Goal: Task Accomplishment & Management: Manage account settings

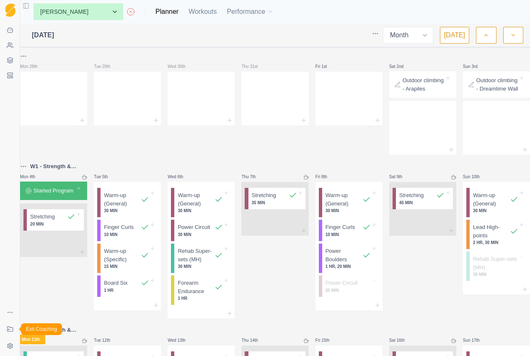
select select "month"
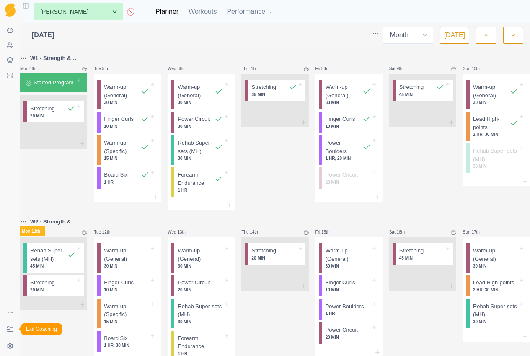
click at [14, 327] on link "Exit Coaching" at bounding box center [9, 328] width 13 height 13
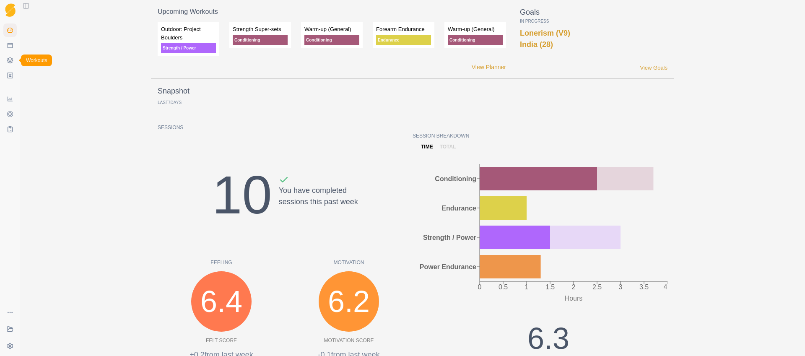
click at [8, 57] on icon at bounding box center [10, 60] width 7 height 7
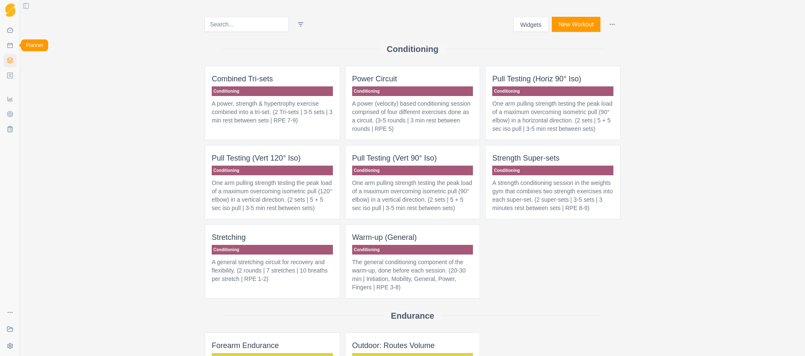
click at [10, 47] on icon at bounding box center [10, 45] width 7 height 7
select select "month"
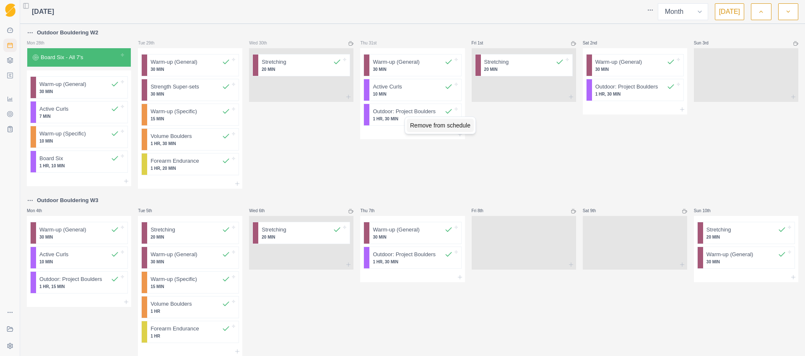
click at [417, 126] on div "Remove from schedule" at bounding box center [440, 125] width 67 height 13
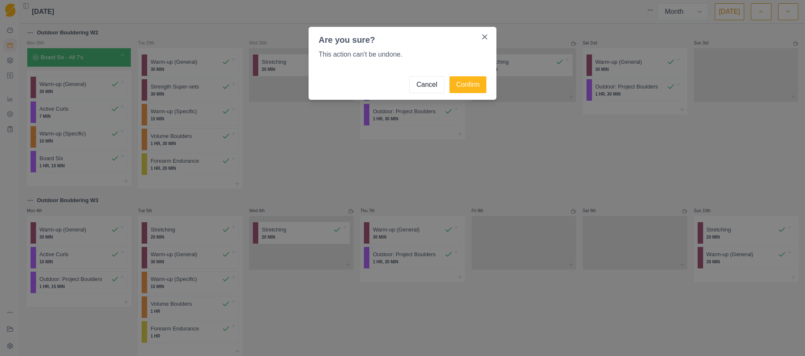
click at [423, 83] on button "Cancel" at bounding box center [426, 84] width 35 height 17
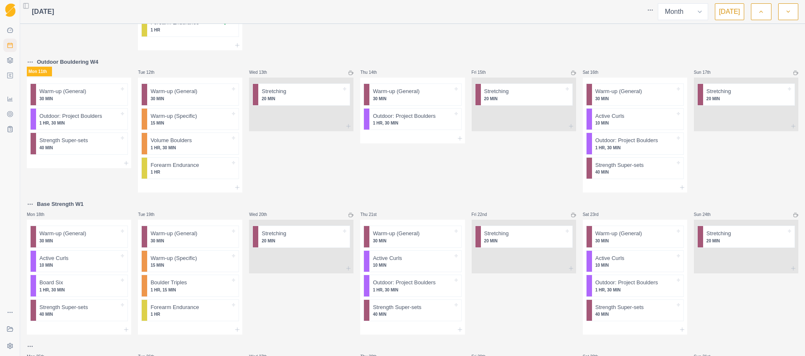
scroll to position [301, 0]
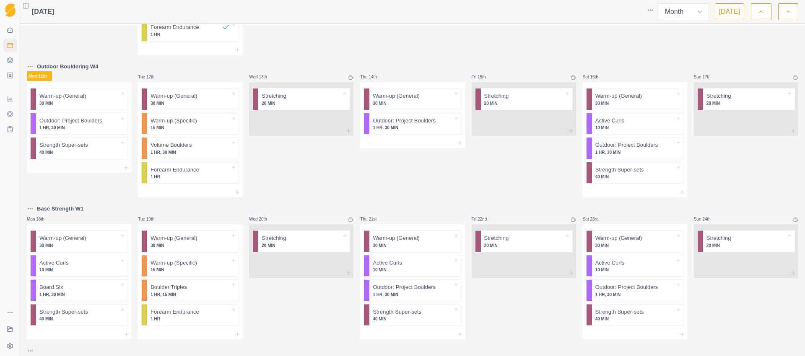
click at [54, 97] on p "Warm-up (General)" at bounding box center [62, 96] width 47 height 8
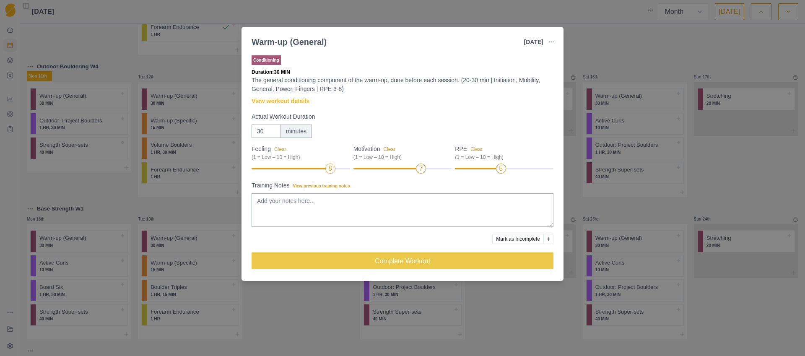
click at [324, 170] on div "8" at bounding box center [300, 169] width 98 height 6
click at [323, 168] on div at bounding box center [289, 169] width 77 height 2
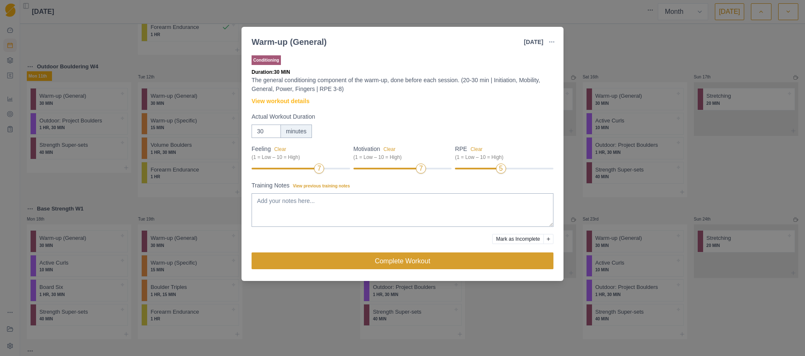
click at [388, 262] on button "Complete Workout" at bounding box center [402, 260] width 302 height 17
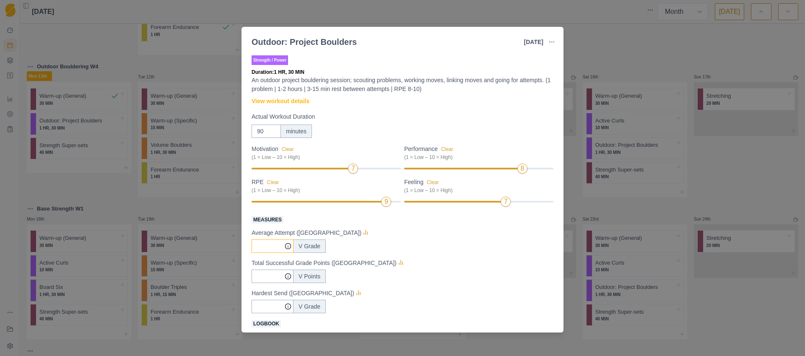
click at [268, 246] on input "Measures" at bounding box center [272, 245] width 42 height 13
type input "9"
click at [270, 253] on input "Measures" at bounding box center [272, 245] width 42 height 13
type input "9"
click at [263, 253] on input "Measures" at bounding box center [272, 245] width 42 height 13
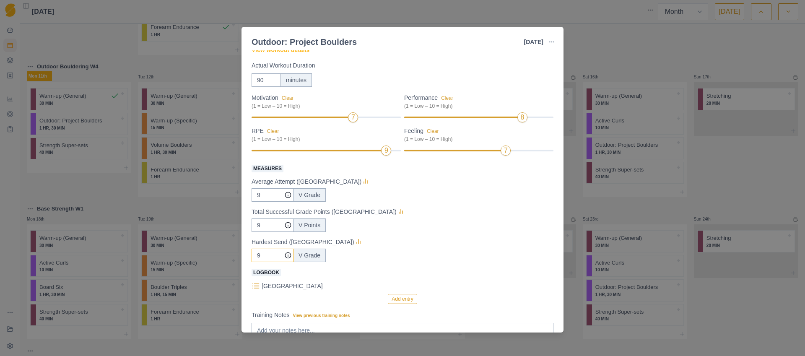
scroll to position [75, 0]
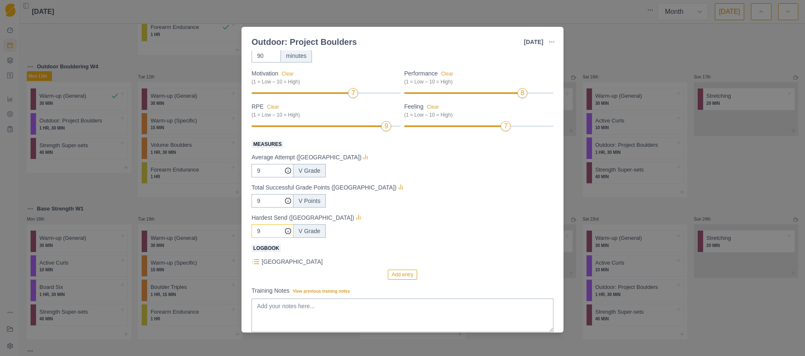
type input "9"
click at [393, 277] on button "Add entry" at bounding box center [402, 274] width 29 height 10
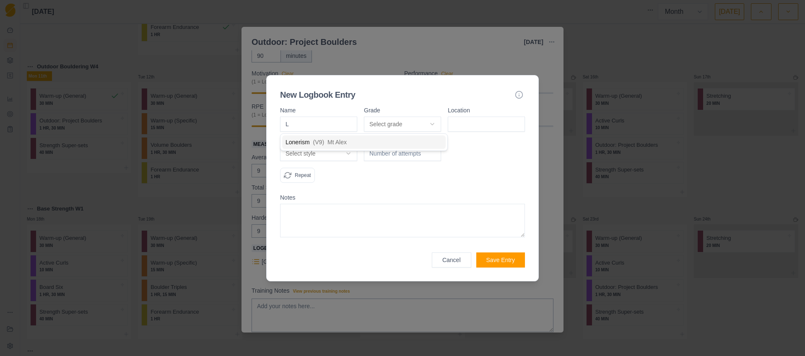
type input "Lo"
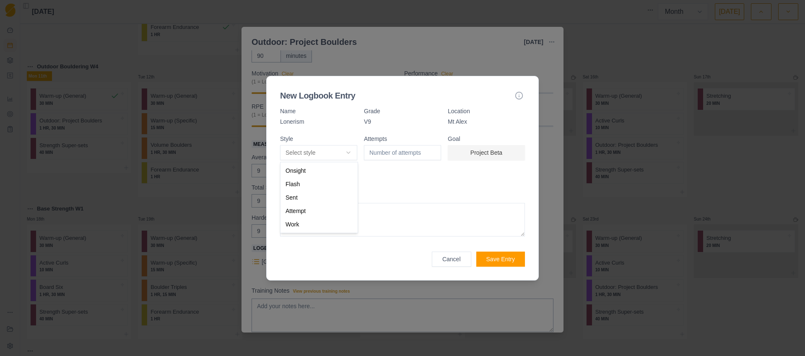
click at [316, 150] on body "Sequence Dashboard Planner Workouts Plans Performance Metrics Goals Tests Coach…" at bounding box center [402, 178] width 805 height 356
select select "redpoint"
click at [407, 151] on input "number" at bounding box center [402, 152] width 77 height 15
type input "5"
click at [384, 180] on div "Attempts 5" at bounding box center [402, 162] width 77 height 53
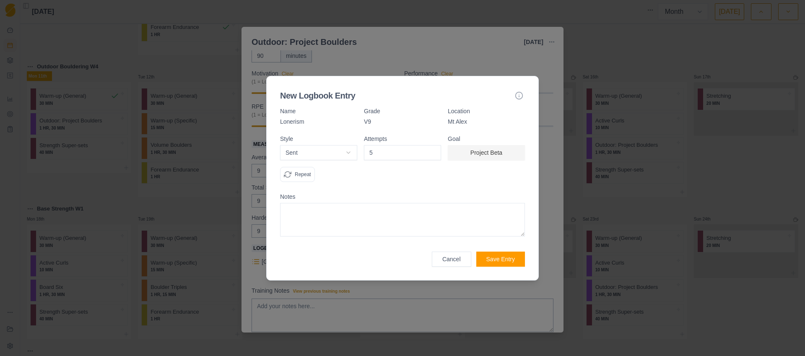
click at [375, 148] on input "5" at bounding box center [402, 152] width 77 height 15
click at [489, 261] on button "Save Entry" at bounding box center [500, 258] width 49 height 15
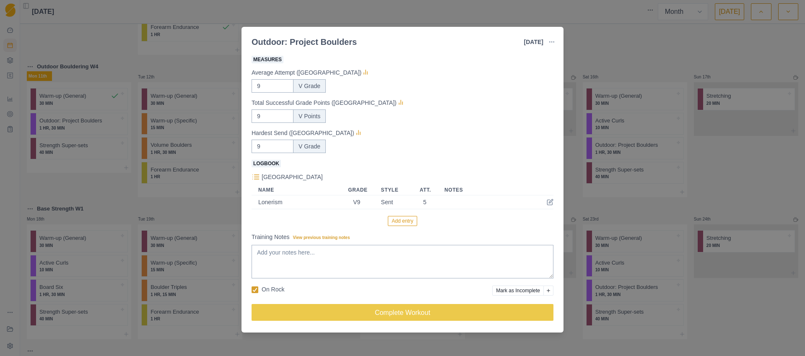
scroll to position [161, 0]
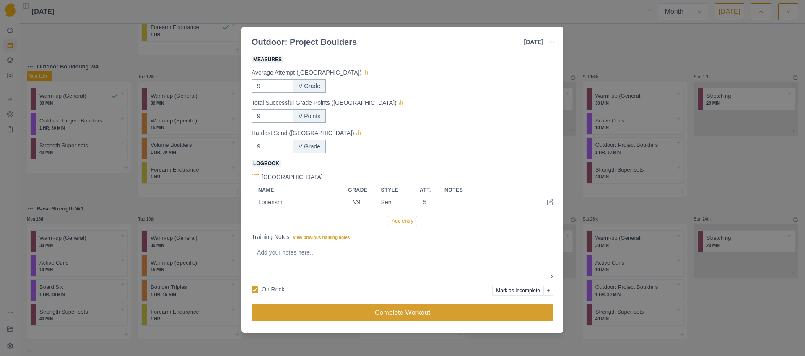
click at [391, 312] on button "Complete Workout" at bounding box center [402, 312] width 302 height 17
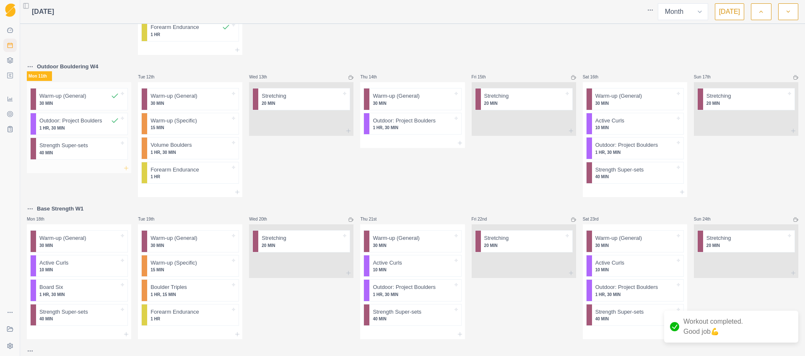
click at [125, 170] on icon at bounding box center [126, 168] width 7 height 7
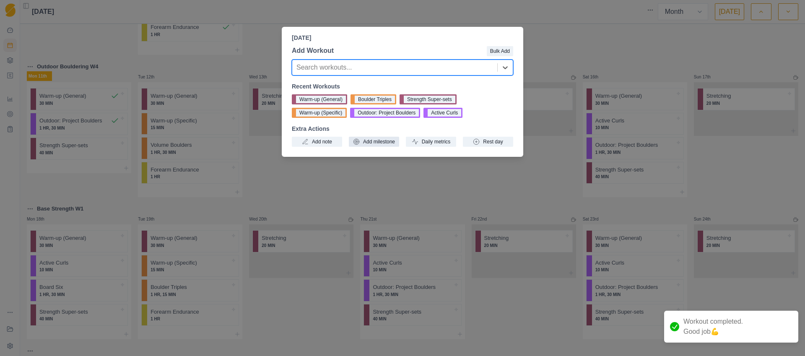
click at [373, 143] on button "Add milestone" at bounding box center [374, 142] width 50 height 10
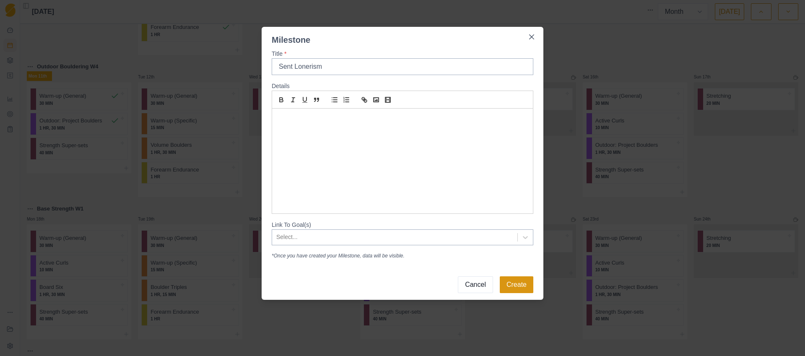
type input "Sent Lonerism"
click at [523, 283] on button "Create" at bounding box center [517, 284] width 34 height 17
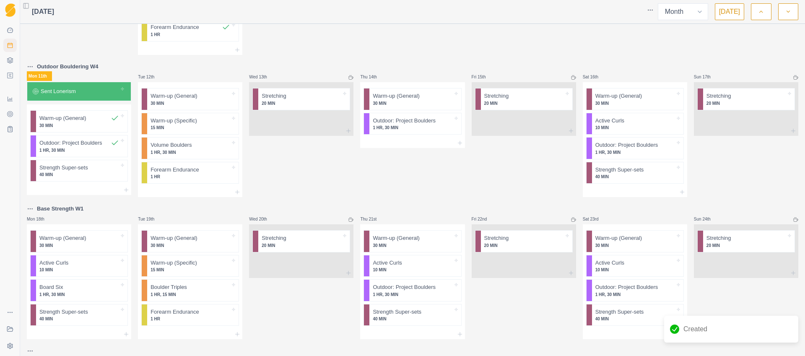
click at [83, 94] on div at bounding box center [97, 91] width 43 height 8
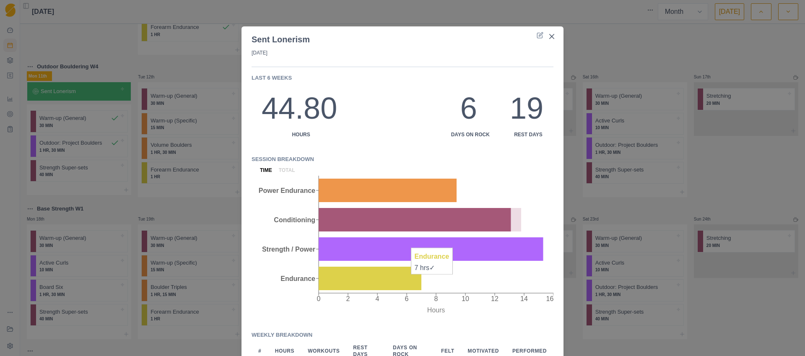
scroll to position [0, 0]
click at [530, 36] on icon at bounding box center [539, 35] width 7 height 7
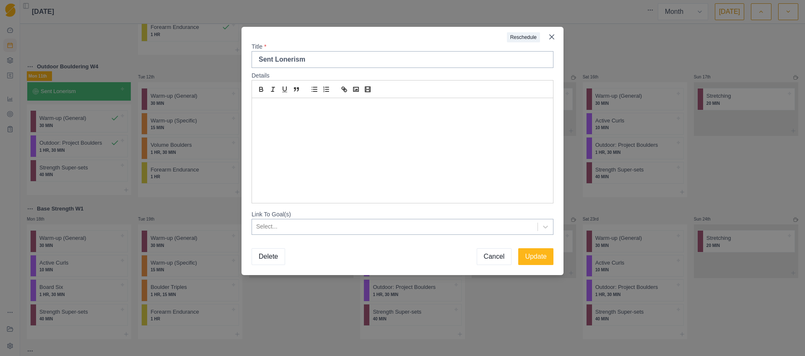
click at [464, 226] on div at bounding box center [394, 226] width 277 height 10
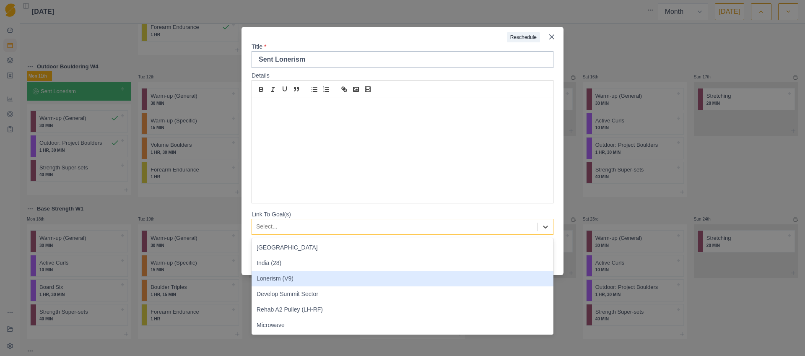
click at [300, 280] on div "Lonerism (V9)" at bounding box center [402, 279] width 302 height 16
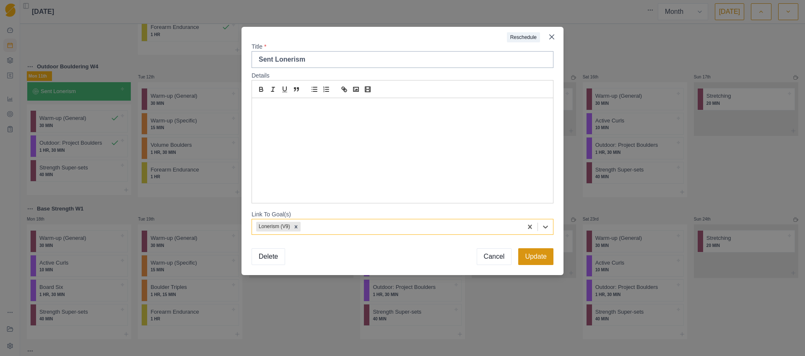
click at [530, 259] on button "Update" at bounding box center [535, 256] width 35 height 17
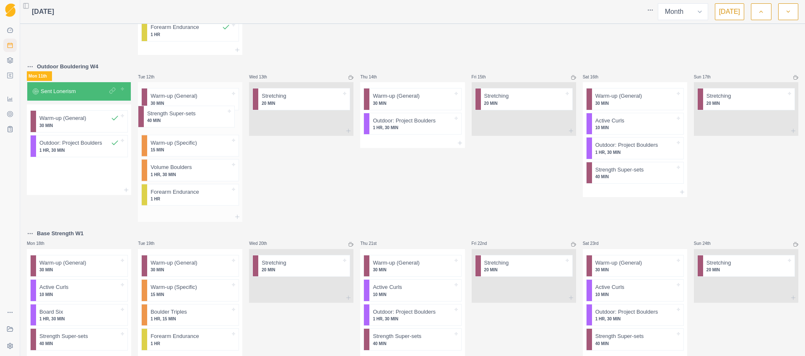
drag, startPoint x: 61, startPoint y: 169, endPoint x: 172, endPoint y: 115, distance: 123.9
click at [172, 115] on div "Outdoor Bouldering W2 Mon 28th Board Six - All 7's Warm-up (General) 30 MIN Act…" at bounding box center [412, 85] width 771 height 718
click at [456, 142] on icon at bounding box center [459, 143] width 7 height 7
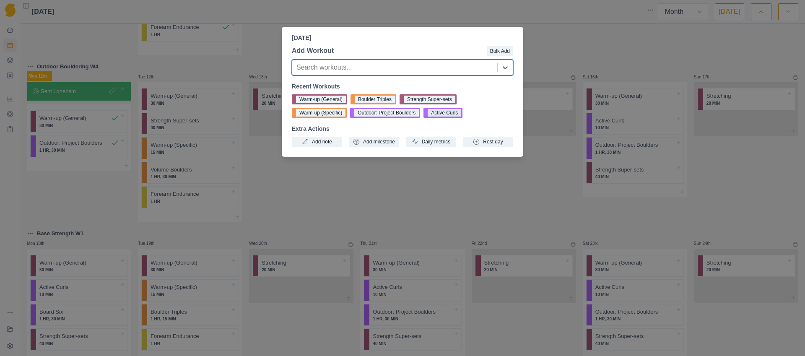
click at [456, 114] on button "Active Curls" at bounding box center [442, 113] width 39 height 10
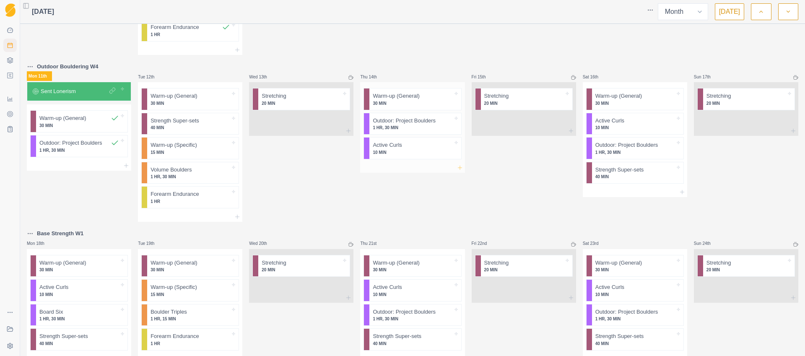
click at [456, 168] on icon at bounding box center [459, 167] width 7 height 7
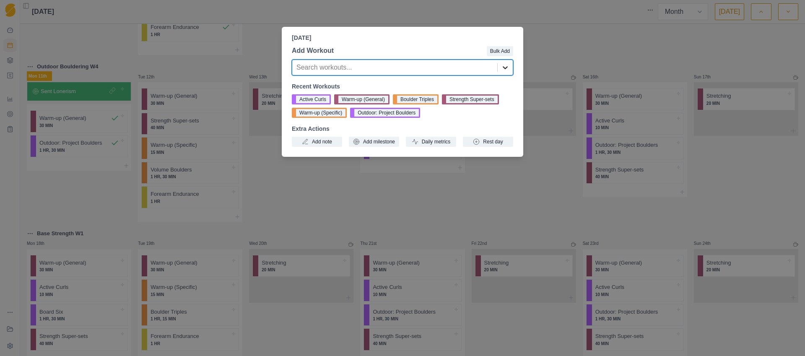
click at [505, 70] on icon at bounding box center [505, 67] width 8 height 8
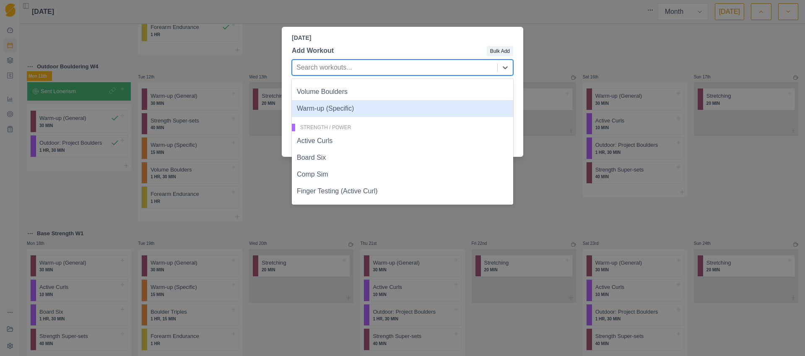
scroll to position [321, 0]
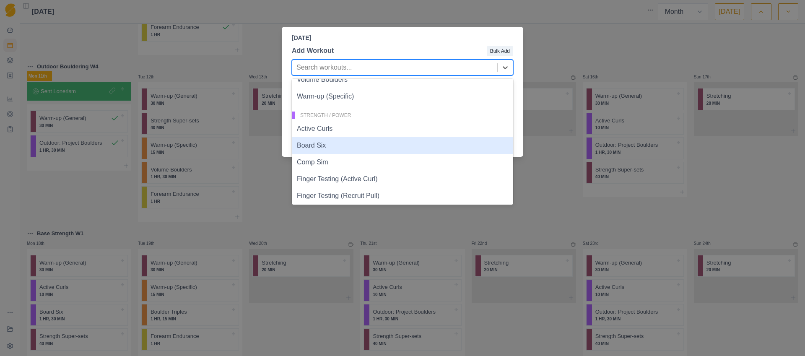
click at [338, 147] on div "Board Six" at bounding box center [402, 145] width 221 height 17
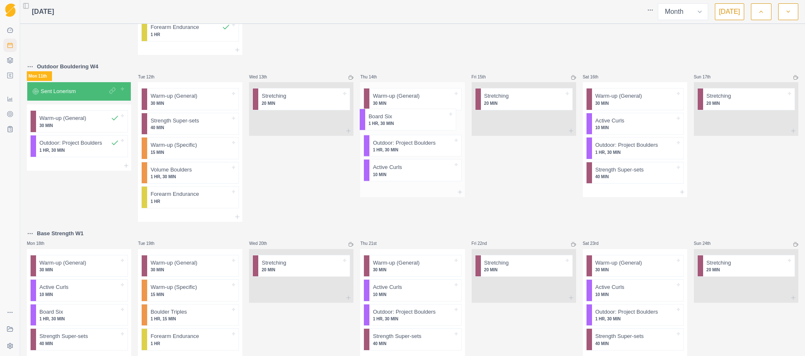
drag, startPoint x: 388, startPoint y: 175, endPoint x: 387, endPoint y: 119, distance: 56.2
click at [387, 119] on div "Warm-up (General) 30 MIN Outdoor: Project Boulders 1 HR, 30 MIN Active Curls 10…" at bounding box center [412, 134] width 104 height 105
click at [416, 155] on div "Remove from schedule" at bounding box center [437, 156] width 67 height 13
drag, startPoint x: 389, startPoint y: 148, endPoint x: 388, endPoint y: 121, distance: 26.8
click at [388, 121] on div "Warm-up (General) 30 MIN Board Six 1 HR, 30 MIN Active Curls 10 MIN" at bounding box center [412, 122] width 104 height 80
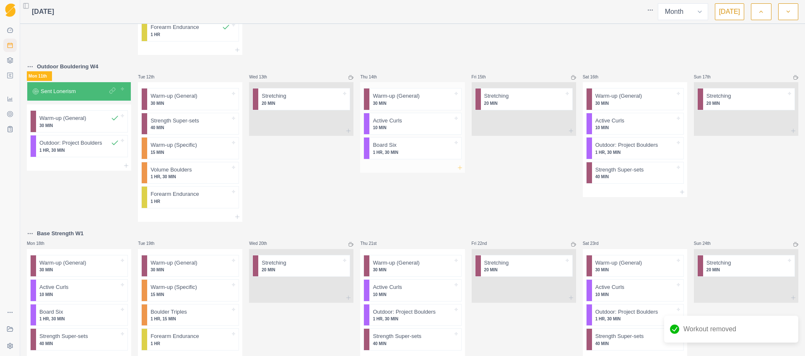
click at [456, 169] on icon at bounding box center [459, 167] width 7 height 7
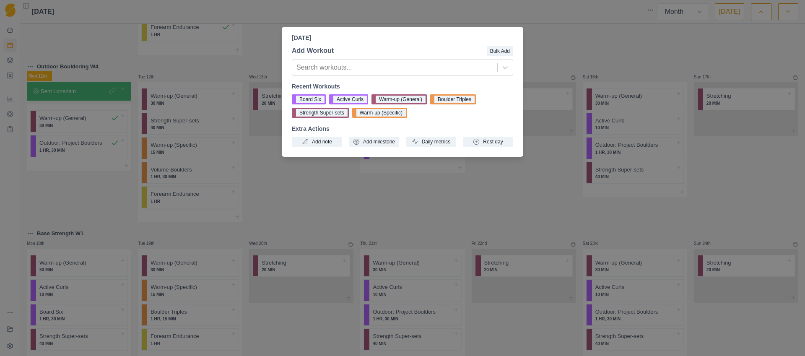
click at [322, 114] on button "Strength Super-sets" at bounding box center [320, 113] width 57 height 10
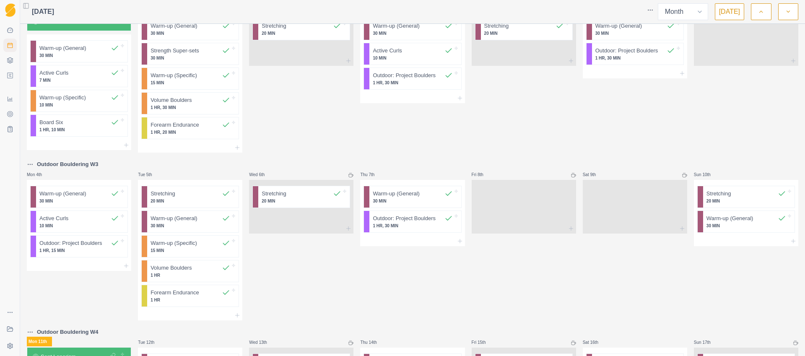
scroll to position [355, 0]
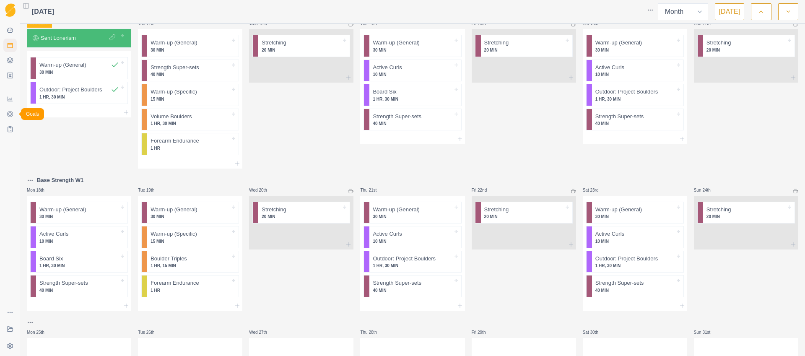
click at [15, 111] on link "Goals" at bounding box center [9, 113] width 13 height 13
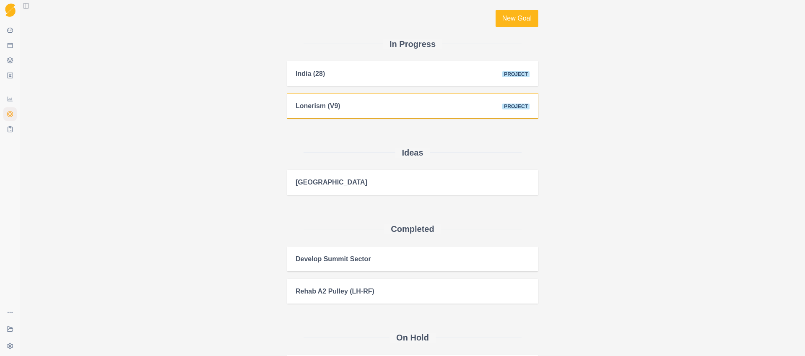
click at [391, 105] on div "Lonerism (V9) Project" at bounding box center [412, 106] width 234 height 8
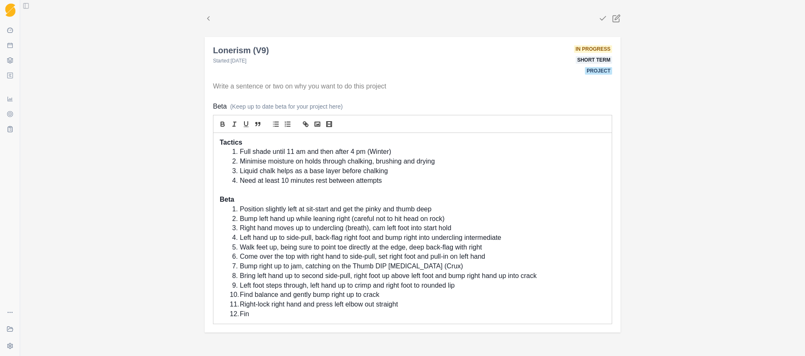
click at [350, 153] on li "Full shade until 11 am and then after 4 pm (Winter)" at bounding box center [417, 152] width 375 height 10
click at [402, 151] on li "Full shade until 11 am and then after 5:30 pm (Winter)" at bounding box center [417, 152] width 375 height 10
click at [343, 164] on li "Minimise moisture on holds through chalking, brushing and drying" at bounding box center [417, 162] width 375 height 10
click at [530, 19] on icon at bounding box center [617, 17] width 5 height 5
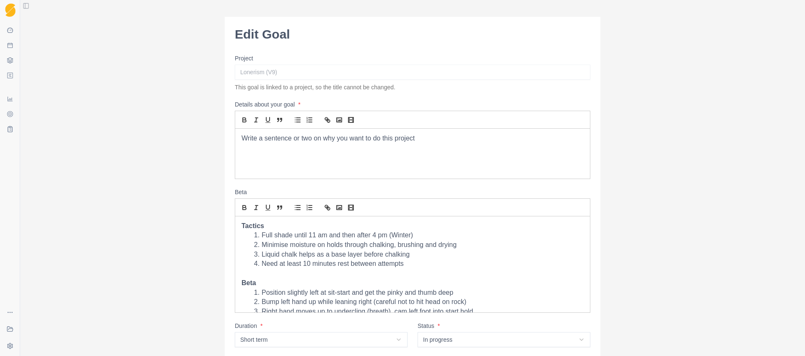
scroll to position [102, 0]
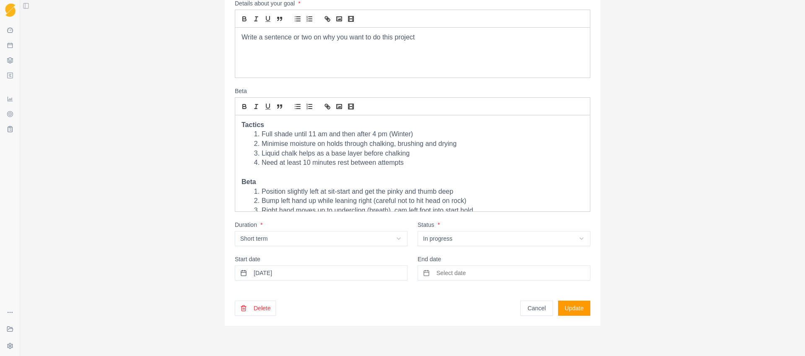
click at [523, 235] on html "Sequence Dashboard Planner Workouts Plans Performance Metrics Goals Tests Coach…" at bounding box center [402, 178] width 805 height 356
select select "complete"
click at [451, 275] on span "Select date" at bounding box center [450, 273] width 29 height 8
click at [462, 218] on button "11" at bounding box center [460, 217] width 13 height 13
click at [530, 308] on button "Update" at bounding box center [574, 307] width 32 height 15
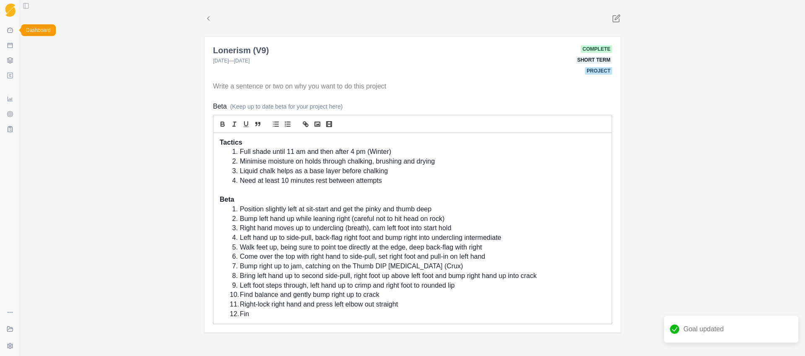
click at [10, 30] on icon at bounding box center [10, 30] width 7 height 7
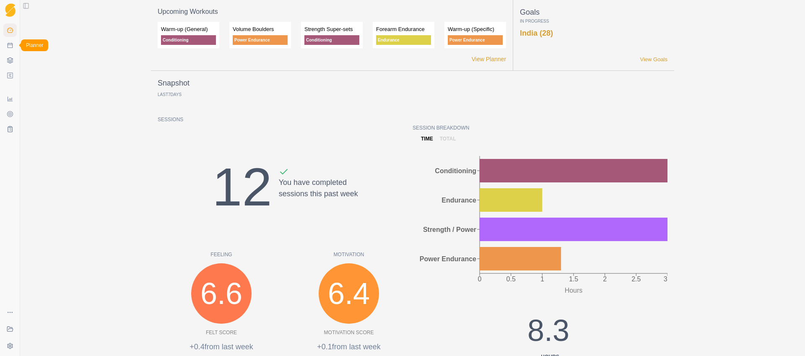
click at [8, 45] on icon at bounding box center [10, 45] width 7 height 7
select select "month"
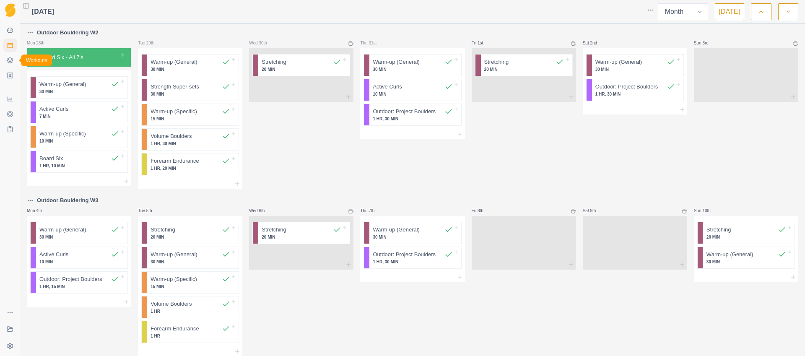
click at [12, 64] on link "Workouts" at bounding box center [9, 60] width 13 height 13
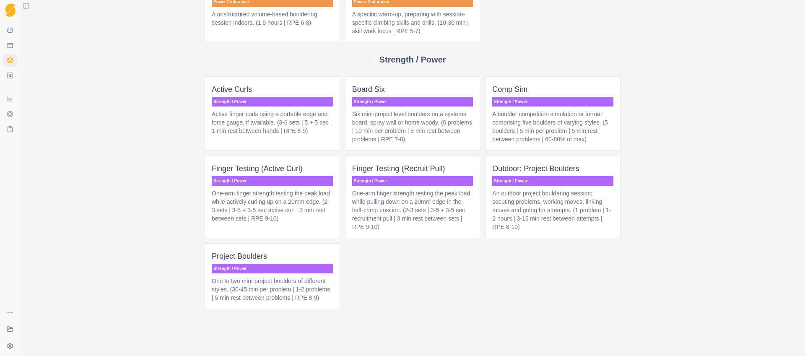
scroll to position [656, 0]
click at [280, 228] on span "Finger Testing (Active Curl) Strength / Power One-arm finger strength testing t…" at bounding box center [272, 196] width 135 height 83
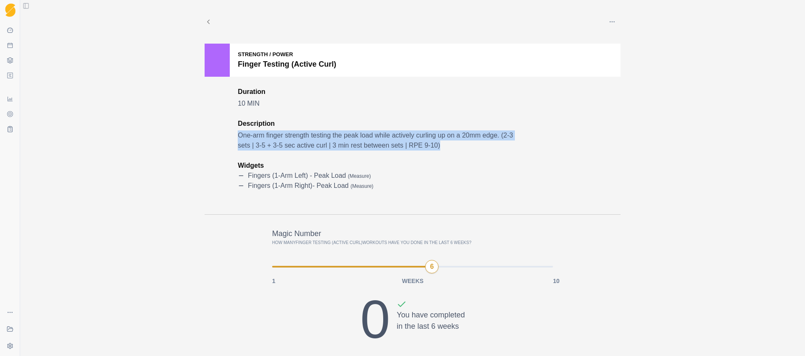
drag, startPoint x: 449, startPoint y: 147, endPoint x: 227, endPoint y: 138, distance: 222.7
click at [227, 138] on div "Strength / Power Finger Testing (Active Curl) Duration 10 MIN Description One-a…" at bounding box center [413, 129] width 416 height 171
copy p "One-arm finger strength testing the peak load while actively curling up on a 20…"
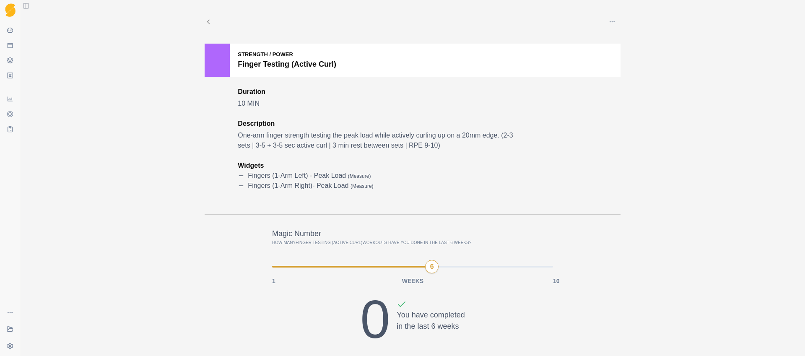
click at [133, 107] on div "Edit Duplicate Share Archive Delete Strength / Power Finger Testing (Active Cur…" at bounding box center [412, 178] width 785 height 356
click at [206, 19] on icon at bounding box center [209, 22] width 8 height 8
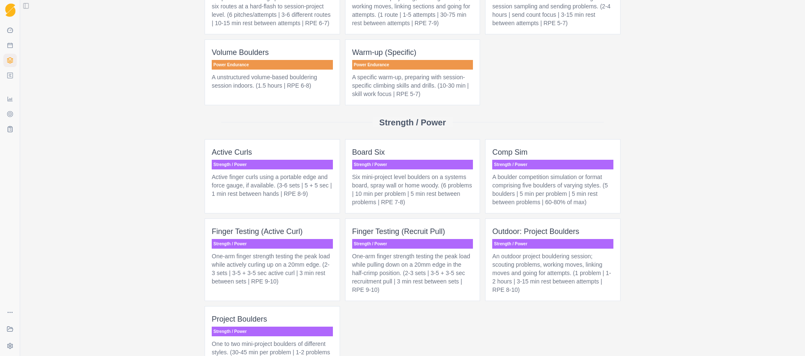
scroll to position [637, 0]
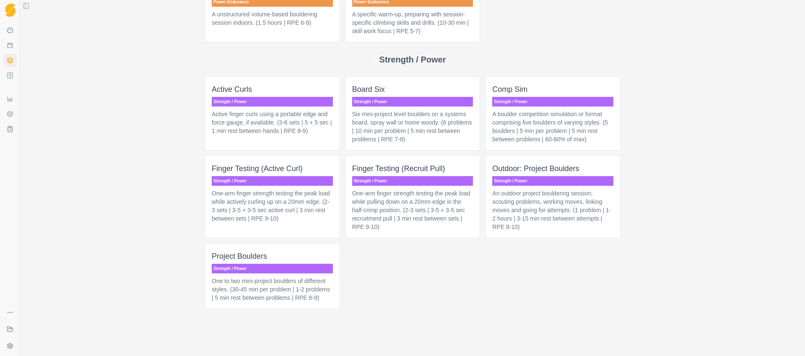
click at [451, 201] on p "One-arm finger strength testing the peak load while pulling down on a 20mm edge…" at bounding box center [412, 210] width 121 height 42
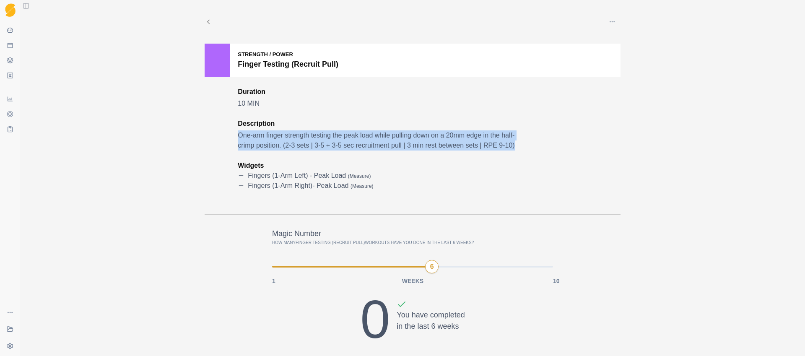
drag, startPoint x: 236, startPoint y: 134, endPoint x: 408, endPoint y: 159, distance: 174.4
click at [409, 150] on p "One-arm finger strength testing the peak load while pulling down on a 20mm edge…" at bounding box center [378, 140] width 281 height 20
copy p "One-arm finger strength testing the peak load while pulling down on a 20mm edge…"
click at [10, 31] on icon at bounding box center [10, 30] width 7 height 7
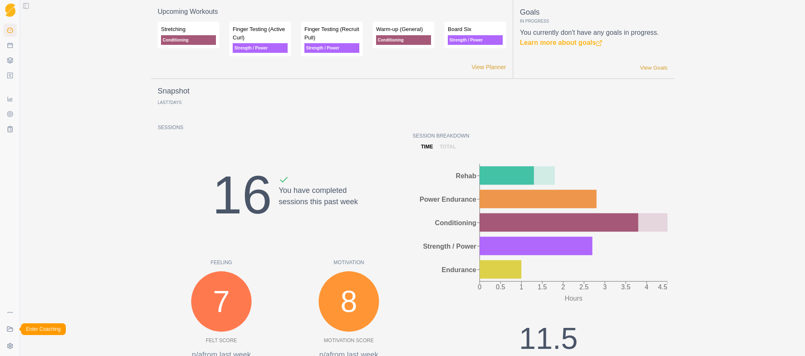
click at [10, 324] on link "Coaching" at bounding box center [9, 328] width 13 height 13
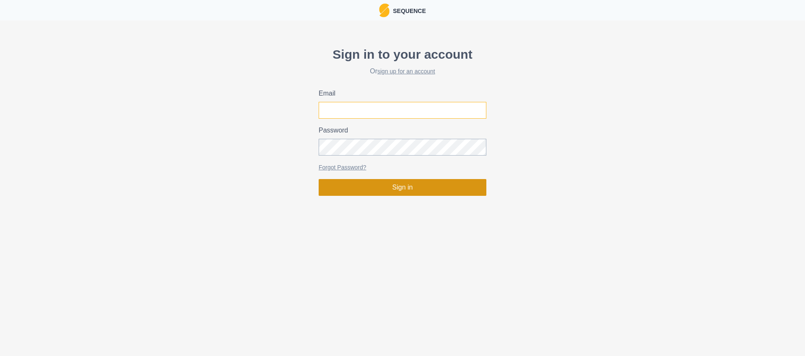
type input "matthew.peakperformanceclimbing@gmail.com"
click at [370, 186] on button "Sign in" at bounding box center [402, 187] width 168 height 17
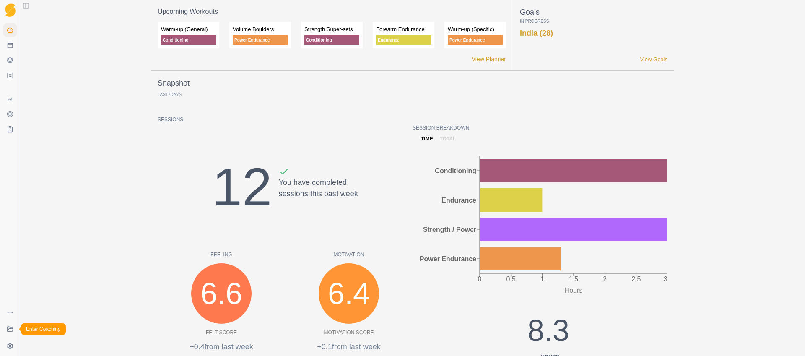
click at [7, 329] on icon at bounding box center [10, 329] width 7 height 7
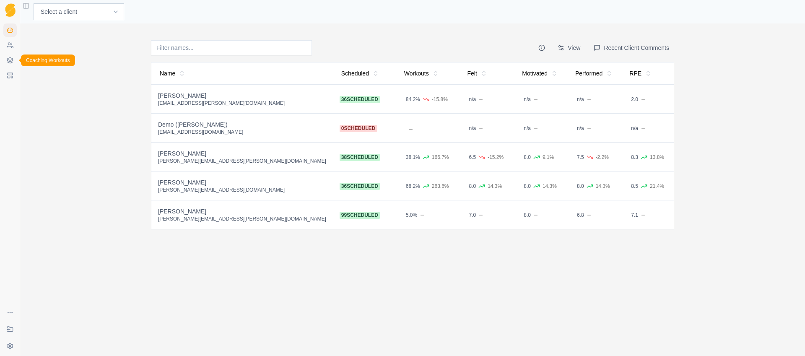
click at [9, 61] on icon at bounding box center [10, 60] width 7 height 7
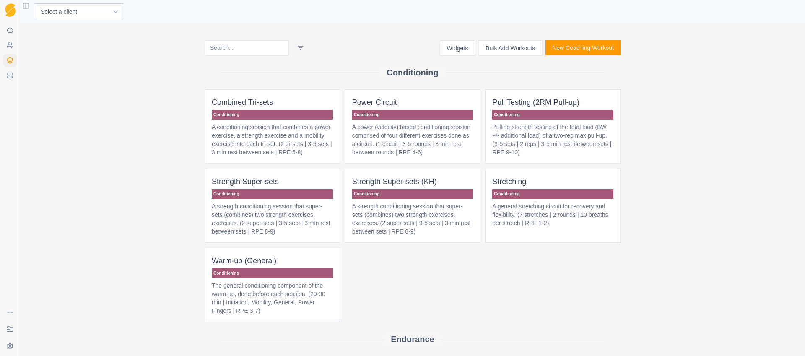
click at [559, 46] on button "New Coaching Workout" at bounding box center [582, 47] width 75 height 15
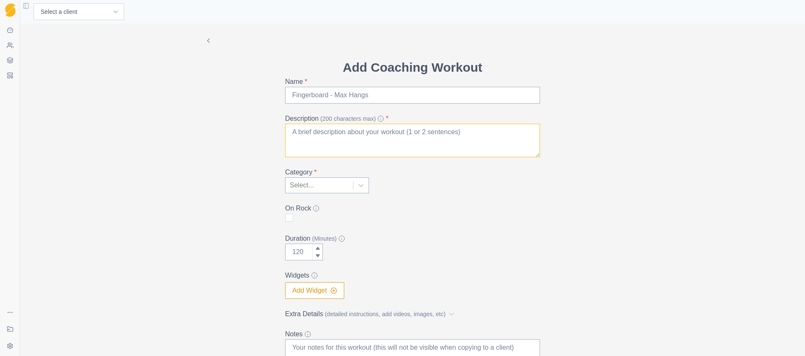
click at [313, 138] on textarea "Description (200 characters max) *" at bounding box center [412, 141] width 255 height 34
paste textarea "One-arm finger strength testing the peak load while actively curling up on a 20…"
type textarea "One-arm finger strength testing the peak load while actively curling up on a 20…"
click at [300, 94] on input "Name *" at bounding box center [412, 95] width 255 height 17
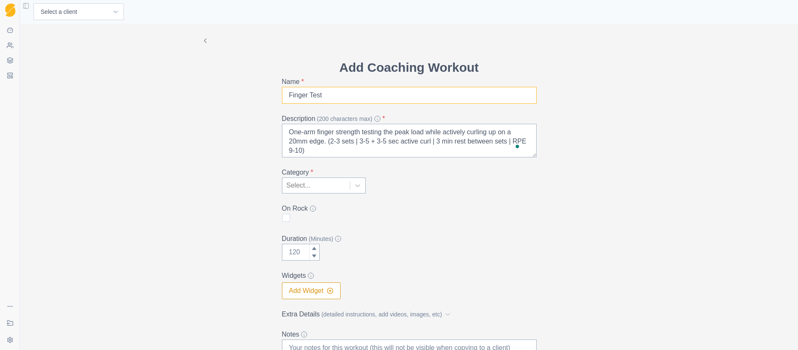
type input "Finger Testing (Active Curl)"
click at [649, 219] on div "Add Coaching Workout Name * Finger Testing (Active Curl) Description (200 chara…" at bounding box center [409, 186] width 778 height 326
click at [354, 186] on icon at bounding box center [358, 185] width 8 height 8
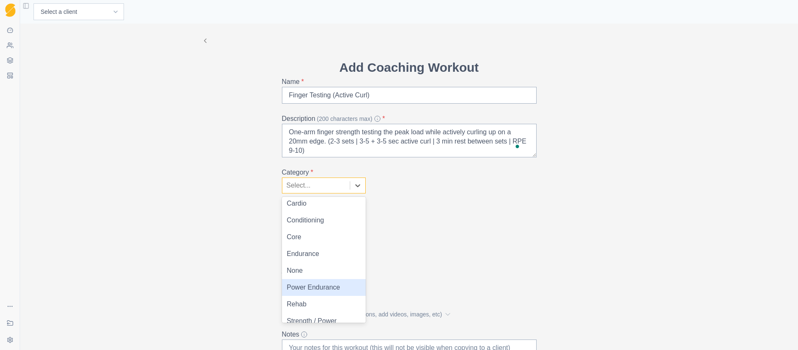
scroll to position [12, 0]
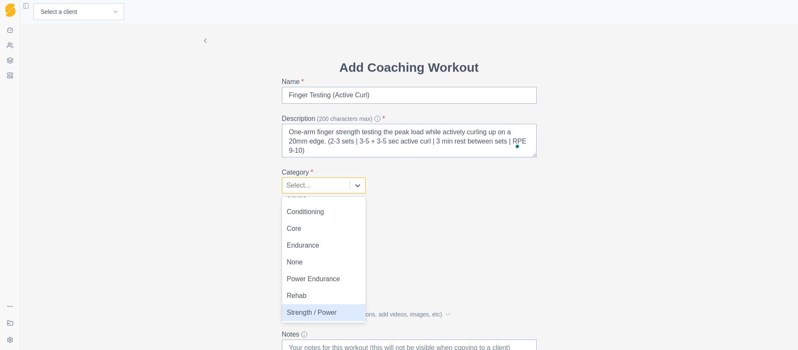
click at [314, 314] on div "Strength / Power" at bounding box center [324, 312] width 84 height 17
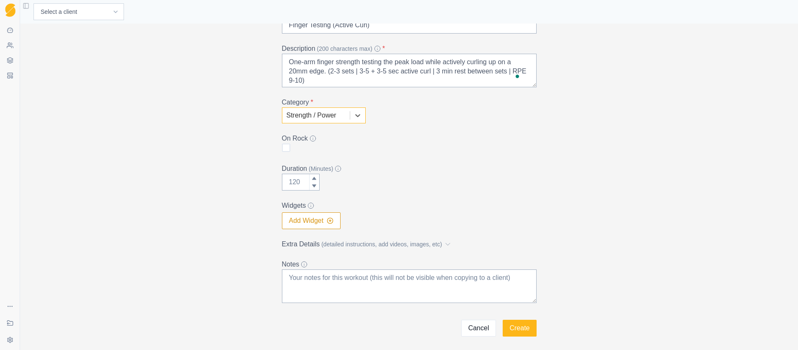
scroll to position [97, 0]
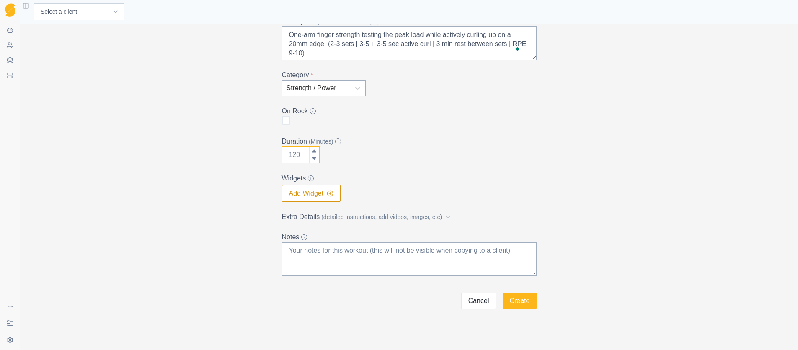
click at [293, 154] on input "Duration (Minutes)" at bounding box center [301, 154] width 38 height 17
type input "10"
click at [216, 165] on div "Add Coaching Workout Name * Finger Testing (Active Curl) Description (200 chara…" at bounding box center [409, 117] width 429 height 383
click at [310, 198] on button "Add Widget" at bounding box center [311, 193] width 59 height 17
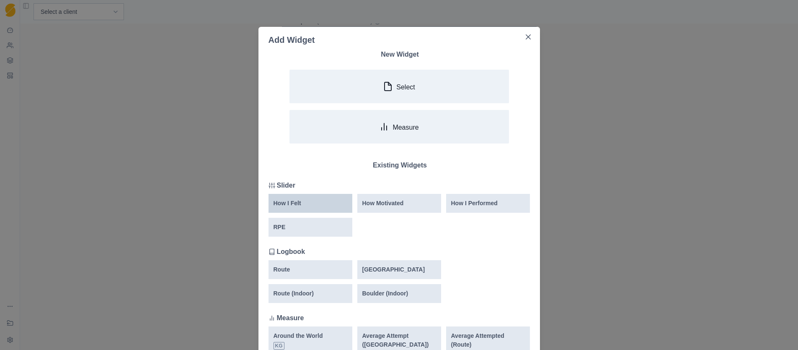
click at [313, 198] on div "How I Felt" at bounding box center [311, 203] width 84 height 19
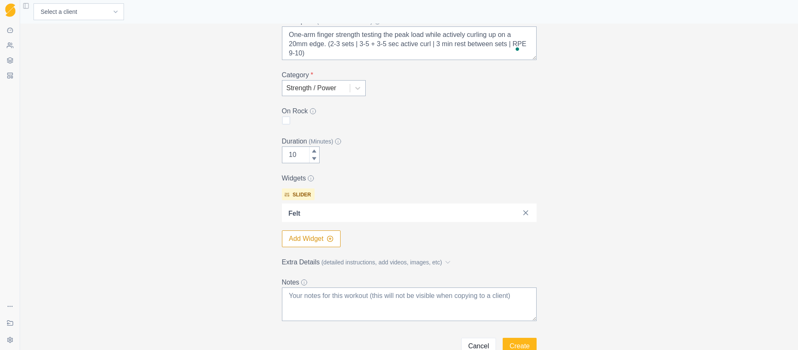
click at [312, 241] on button "Add Widget" at bounding box center [311, 238] width 59 height 17
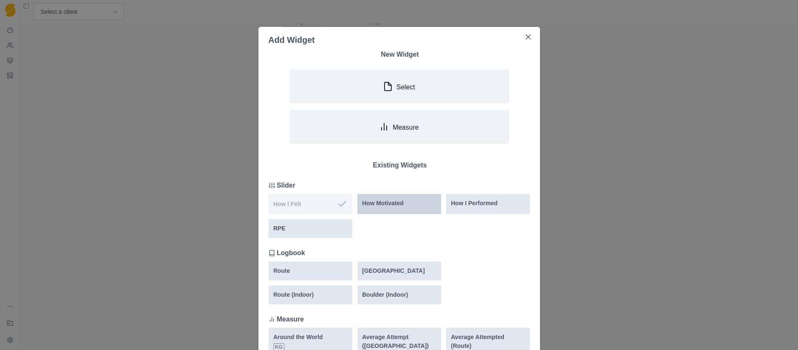
click at [378, 205] on p "How Motivated" at bounding box center [382, 203] width 41 height 9
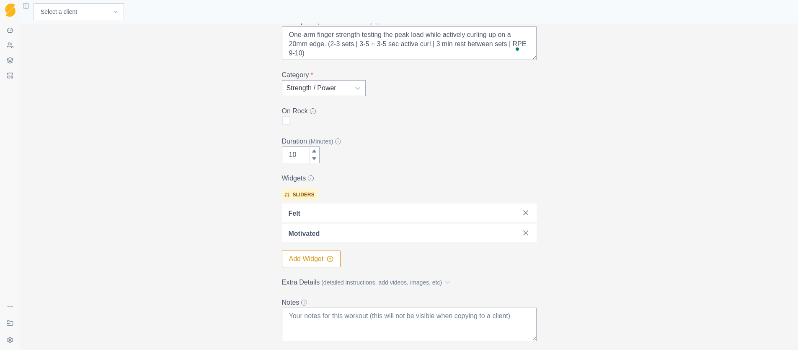
click at [300, 260] on button "Add Widget" at bounding box center [311, 258] width 59 height 17
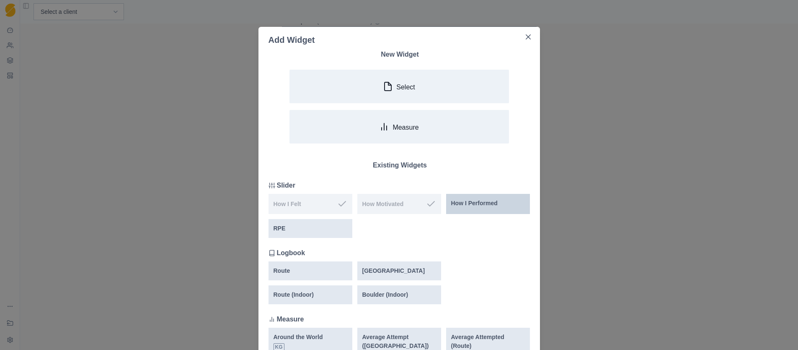
click at [492, 200] on p "How I Performed" at bounding box center [474, 203] width 47 height 9
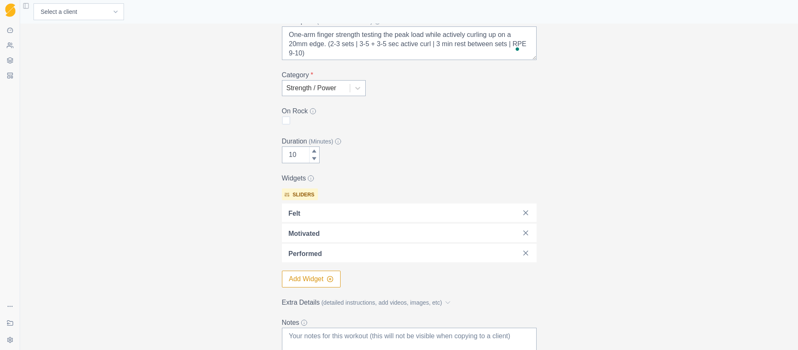
click at [293, 281] on button "Add Widget" at bounding box center [311, 278] width 59 height 17
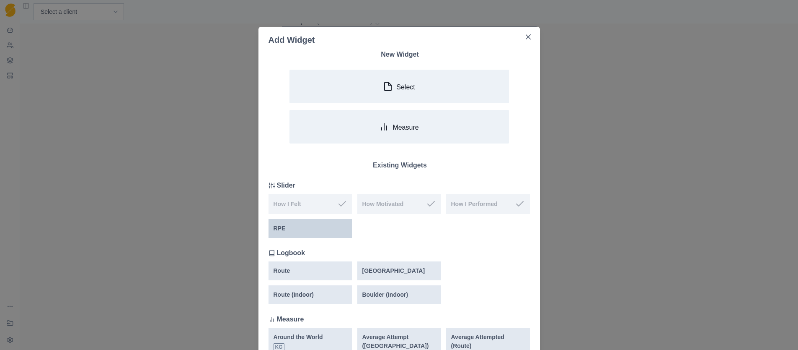
click at [298, 230] on div "RPE" at bounding box center [311, 228] width 74 height 9
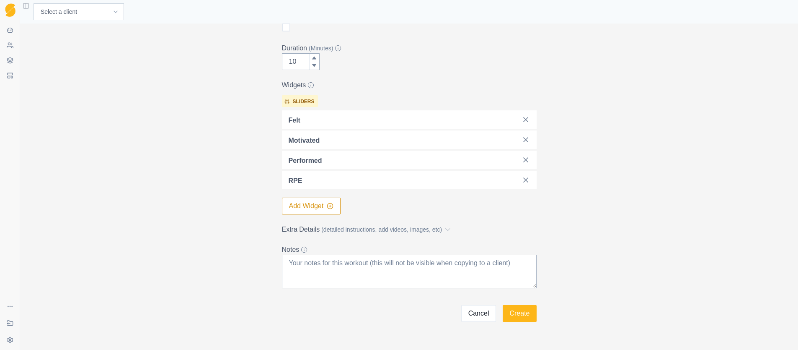
scroll to position [203, 0]
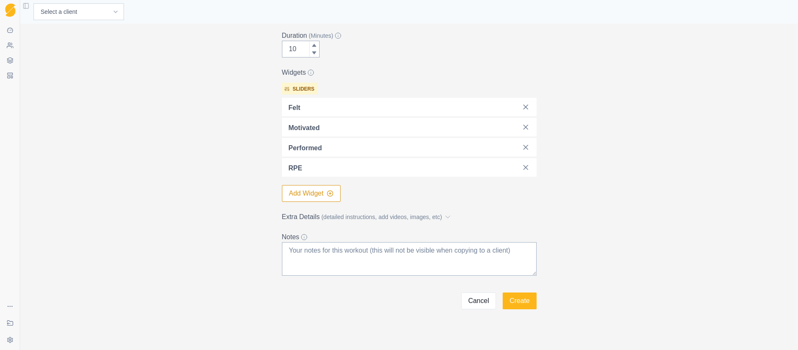
click at [303, 193] on button "Add Widget" at bounding box center [311, 193] width 59 height 17
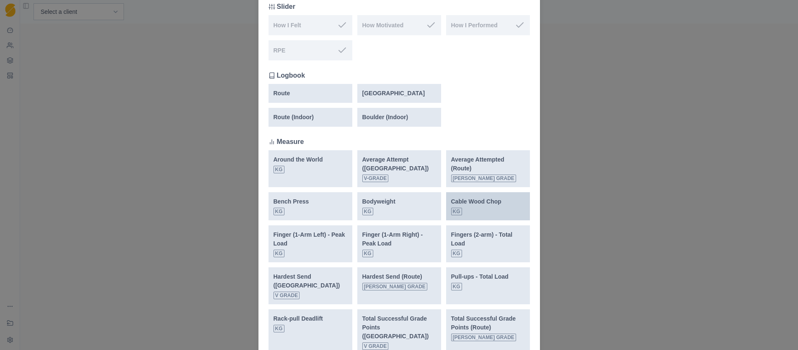
scroll to position [213, 0]
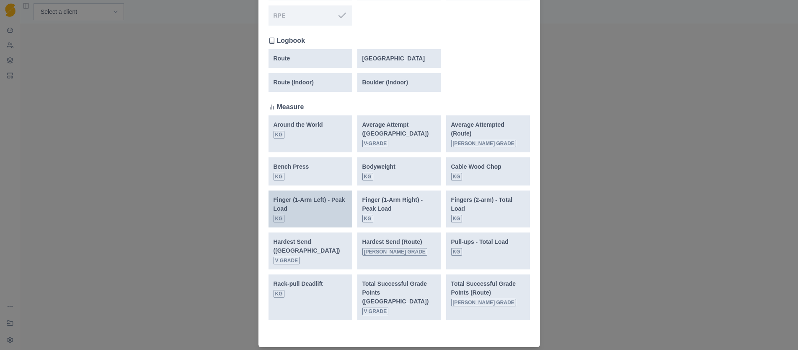
click at [311, 220] on div "Finger (1-Arm Left) - Peak Load kg" at bounding box center [311, 208] width 74 height 27
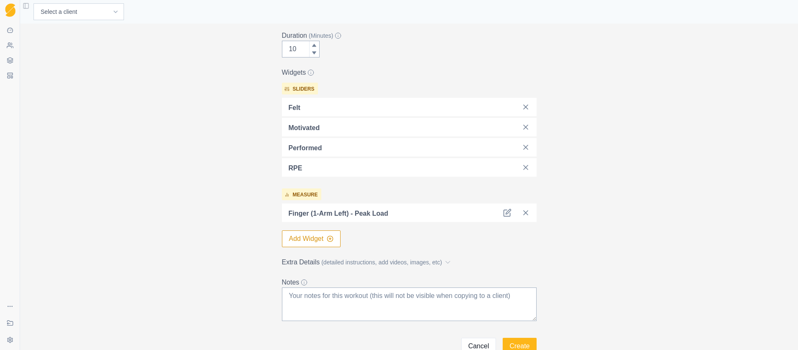
click at [322, 237] on button "Add Widget" at bounding box center [311, 238] width 59 height 17
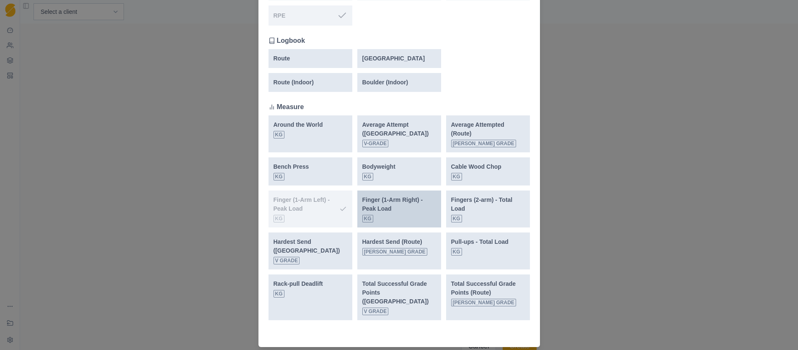
click at [426, 209] on p "Finger (1-Arm Right) - Peak Load" at bounding box center [399, 204] width 74 height 18
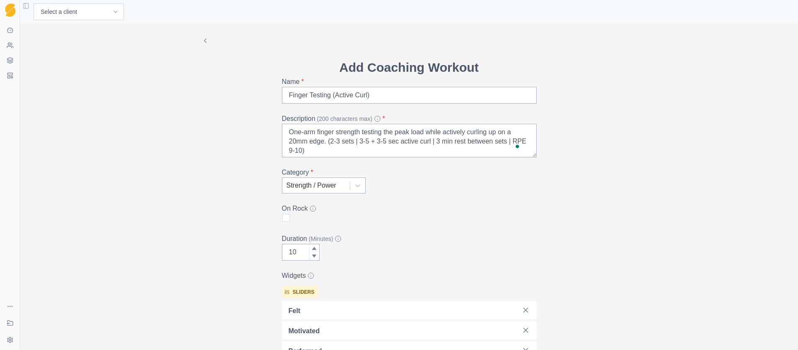
scroll to position [98, 0]
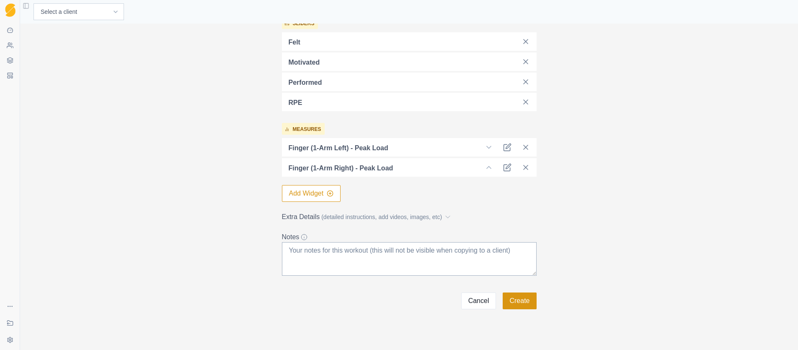
click at [517, 303] on button "Create" at bounding box center [520, 300] width 34 height 17
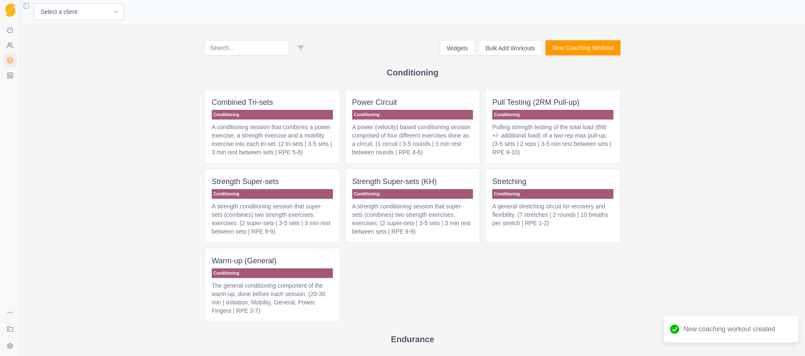
click at [588, 46] on button "New Coaching Workout" at bounding box center [582, 47] width 75 height 15
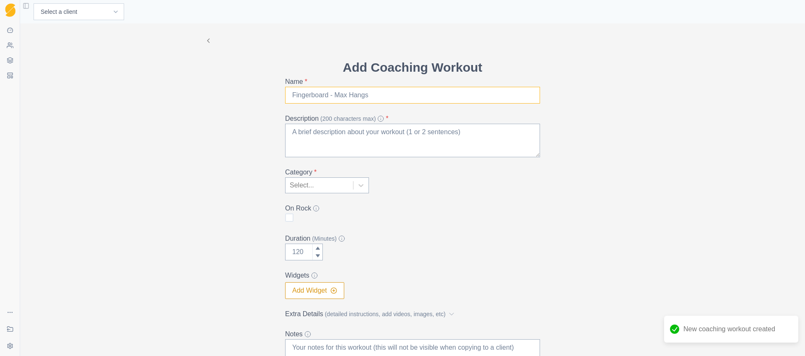
click at [295, 97] on input "Name *" at bounding box center [412, 95] width 255 height 17
type input "Finger Testing (Recruitment Pull)"
click at [312, 138] on textarea "Description (200 characters max) *" at bounding box center [412, 141] width 255 height 34
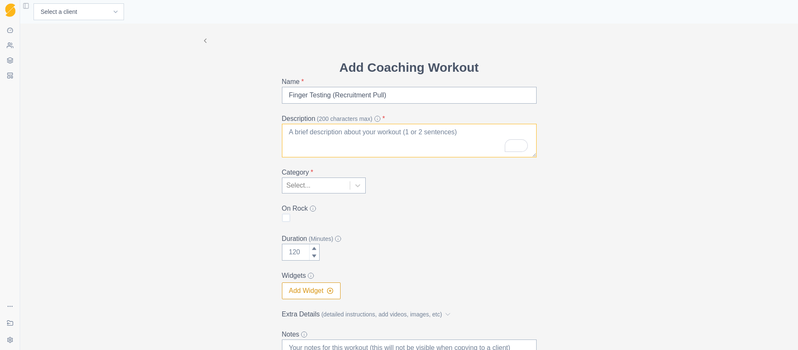
paste textarea "One-arm finger strength testing the peak load while pulling down on a 20mm edge…"
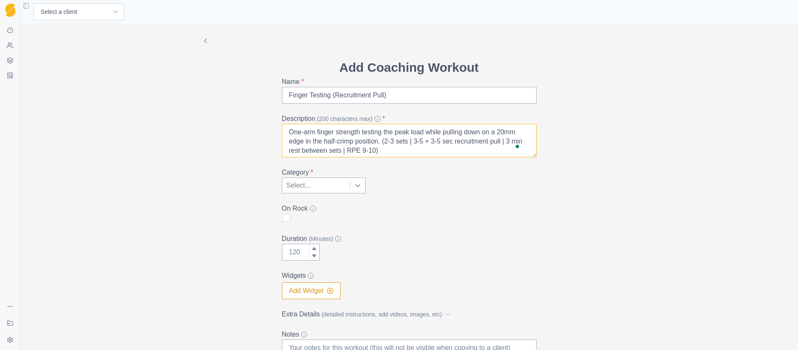
type textarea "One-arm finger strength testing the peak load while pulling down on a 20mm edge…"
click at [359, 186] on div at bounding box center [357, 185] width 15 height 15
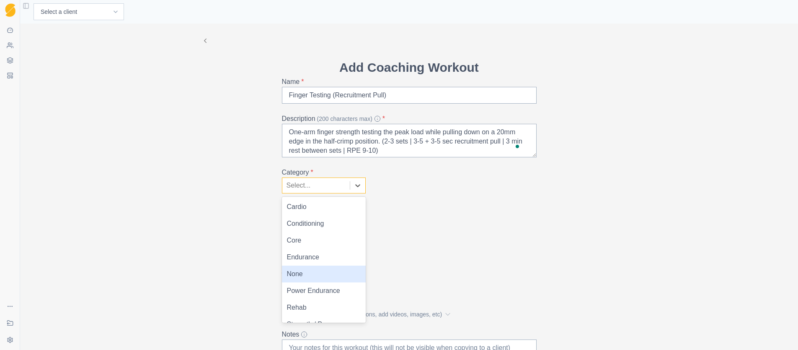
scroll to position [12, 0]
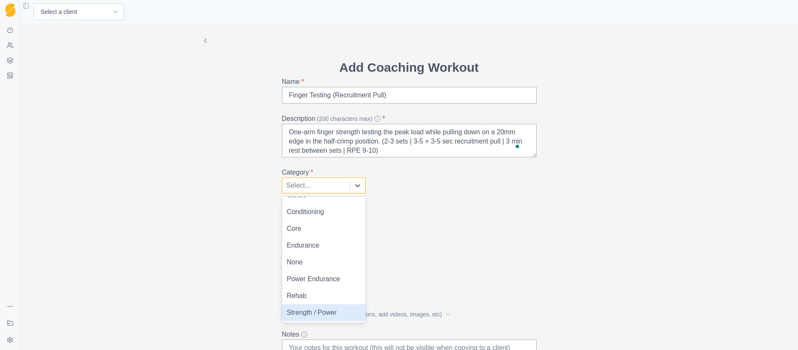
click at [313, 310] on div "Strength / Power" at bounding box center [324, 312] width 84 height 17
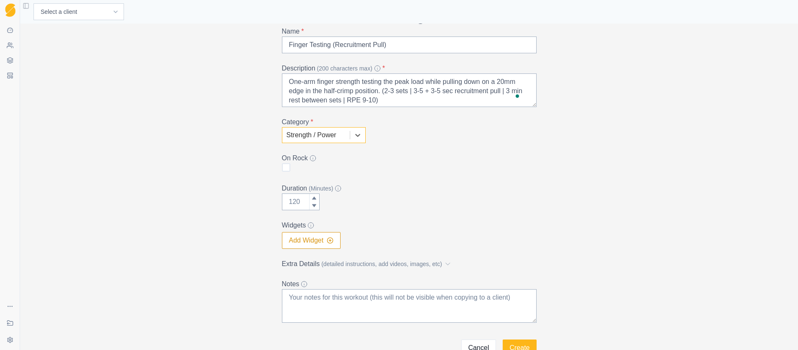
scroll to position [56, 0]
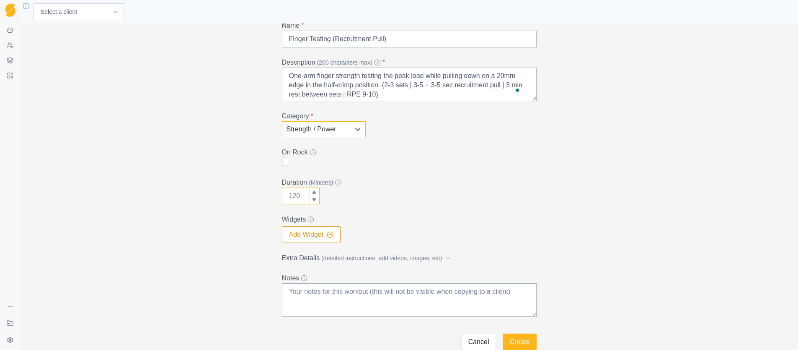
click at [290, 193] on input "Duration (Minutes)" at bounding box center [301, 195] width 38 height 17
type input "10"
click at [309, 231] on button "Add Widget" at bounding box center [311, 234] width 59 height 17
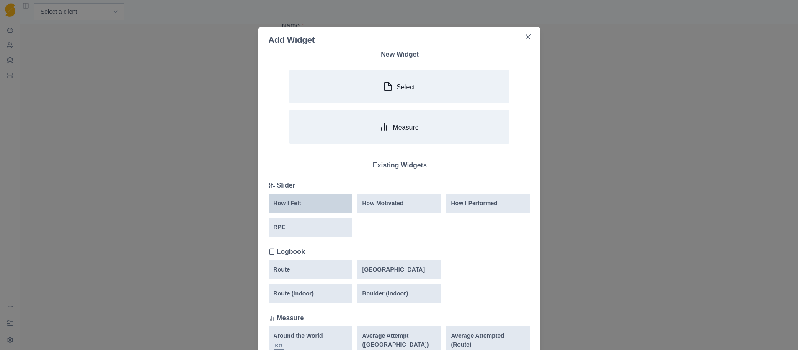
click at [313, 205] on div "How I Felt" at bounding box center [311, 203] width 74 height 9
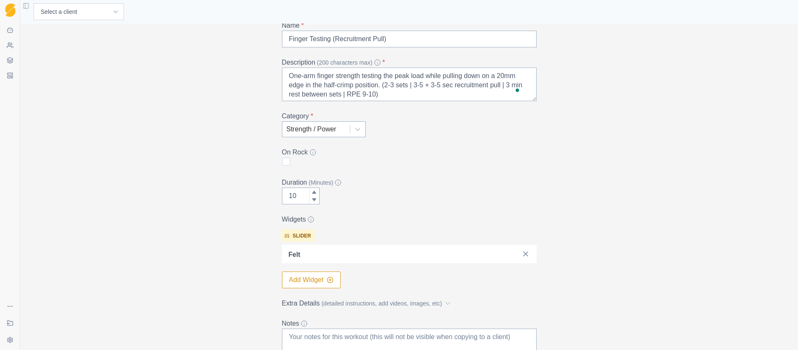
click at [309, 284] on button "Add Widget" at bounding box center [311, 279] width 59 height 17
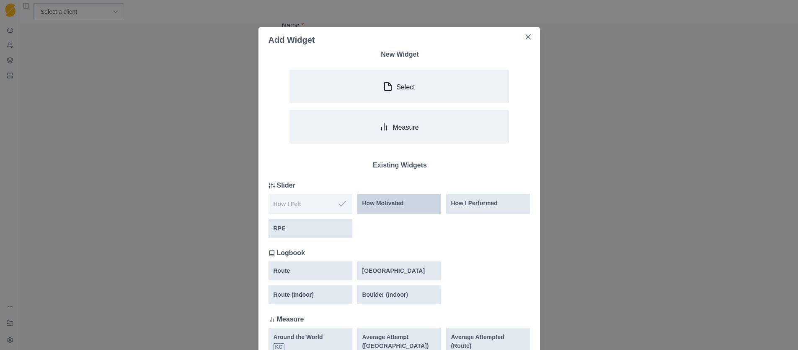
click at [400, 213] on div "How Motivated" at bounding box center [399, 204] width 84 height 20
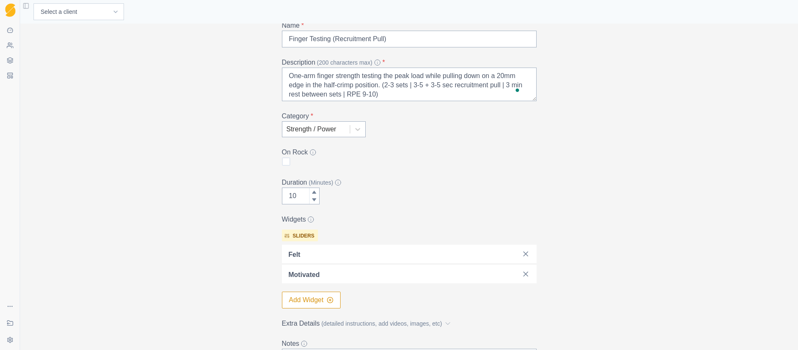
click at [311, 296] on button "Add Widget" at bounding box center [311, 299] width 59 height 17
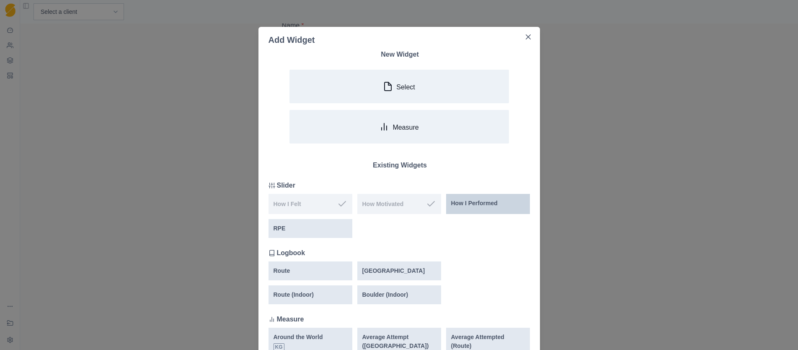
click at [485, 204] on p "How I Performed" at bounding box center [474, 203] width 47 height 9
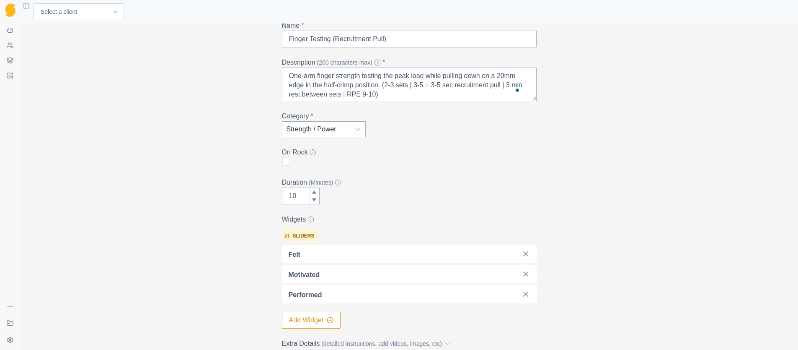
click at [303, 323] on button "Add Widget" at bounding box center [311, 319] width 59 height 17
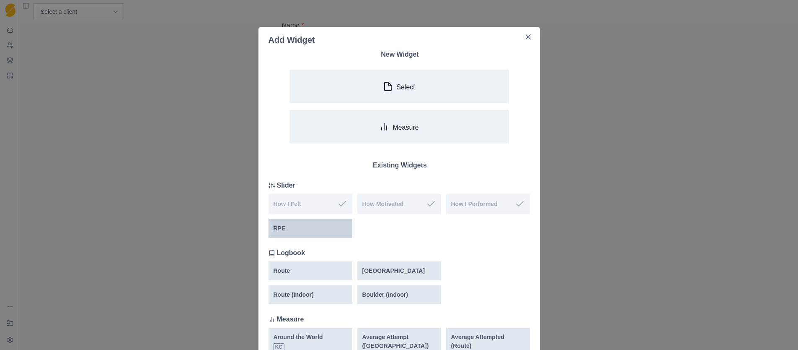
click at [295, 233] on div "RPE" at bounding box center [311, 228] width 84 height 19
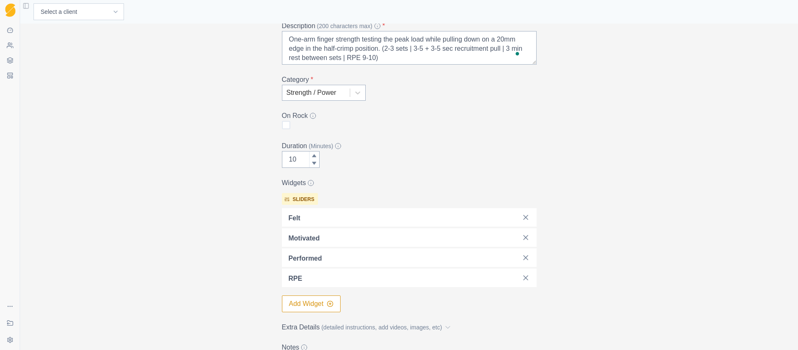
scroll to position [203, 0]
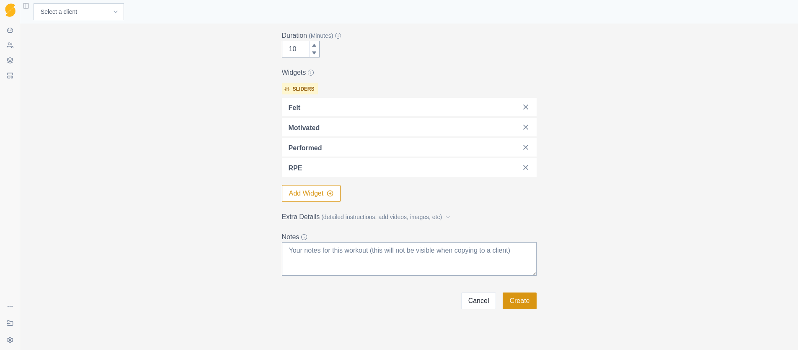
click at [515, 306] on button "Create" at bounding box center [520, 300] width 34 height 17
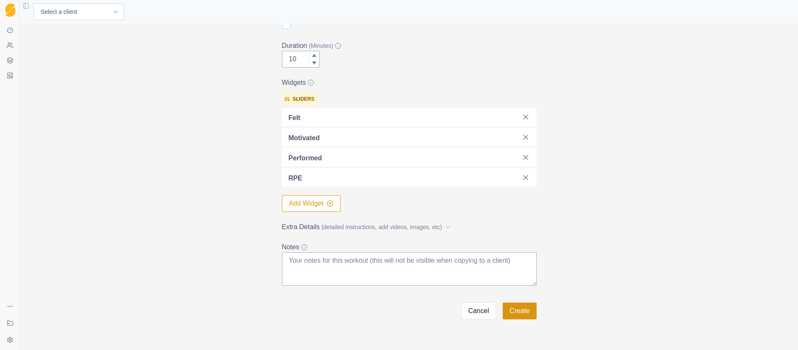
scroll to position [0, 0]
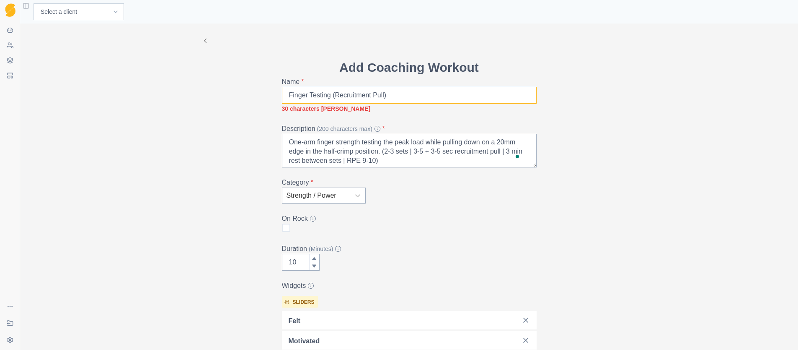
click at [285, 96] on input "Finger Testing (Recruitment Pull)" at bounding box center [409, 95] width 255 height 17
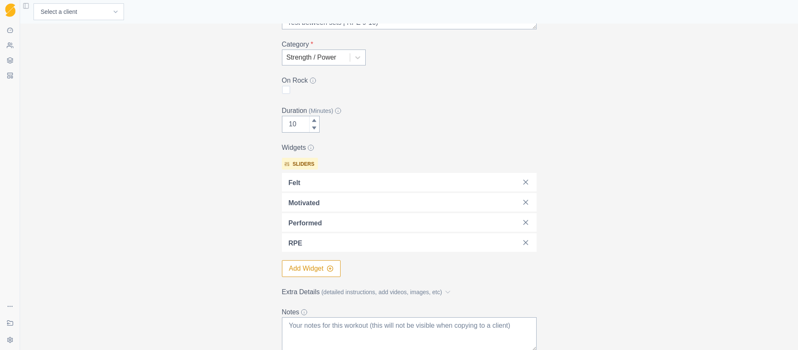
scroll to position [213, 0]
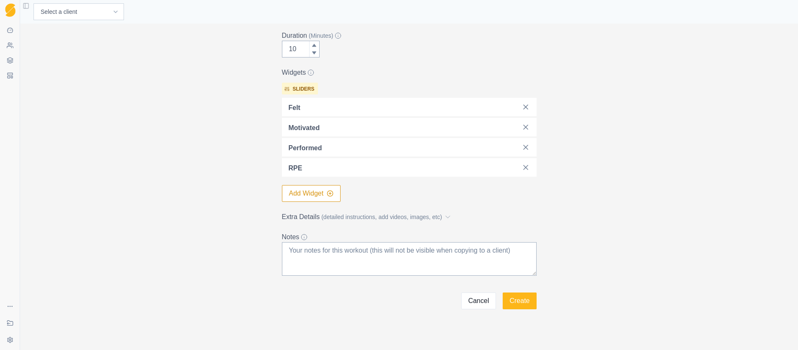
click at [511, 303] on button "Create" at bounding box center [520, 300] width 34 height 17
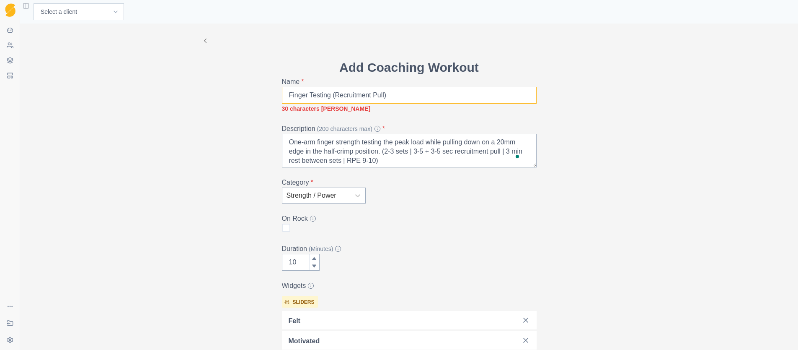
drag, startPoint x: 370, startPoint y: 98, endPoint x: 355, endPoint y: 98, distance: 14.7
click at [356, 98] on input "Finger Testing (Recruitment Pull)" at bounding box center [409, 95] width 255 height 17
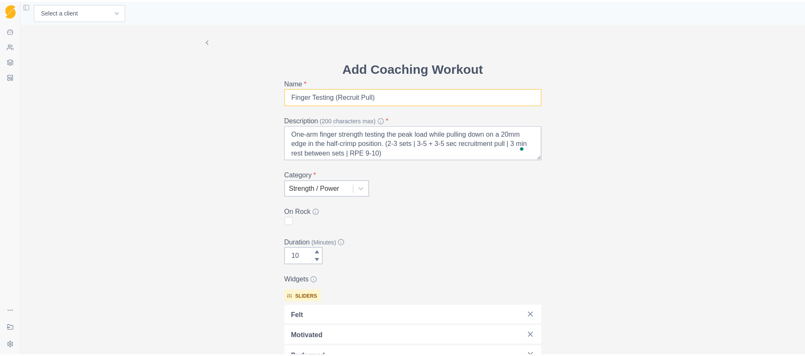
scroll to position [203, 0]
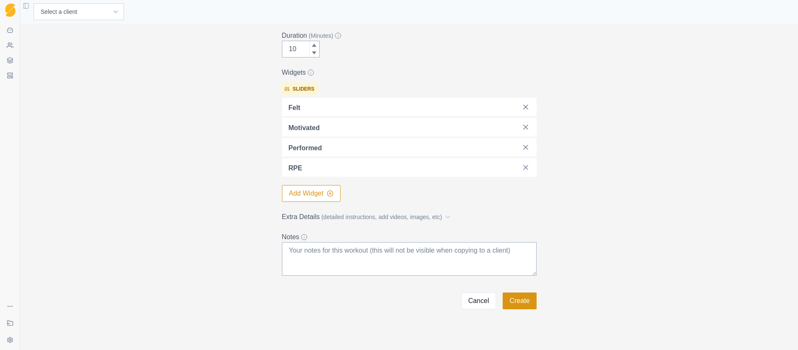
type input "Finger Testing (Recruit Pull)"
click at [514, 302] on button "Create" at bounding box center [520, 300] width 34 height 17
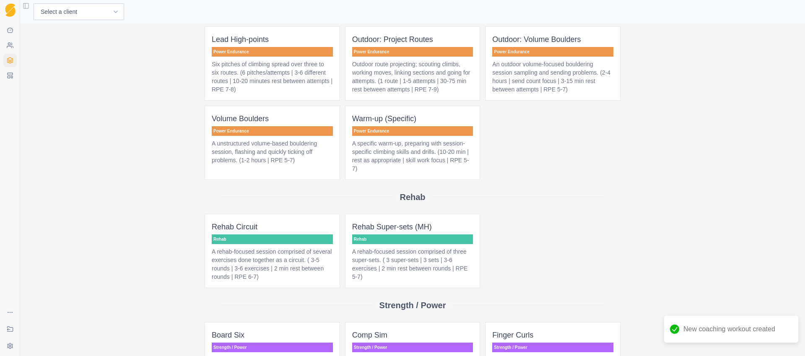
scroll to position [520, 0]
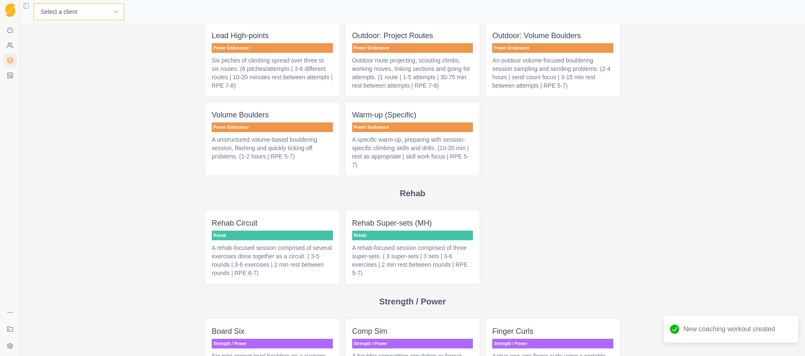
click at [81, 13] on select "Select a client Craig Fletcher Demo (Matt) John Capretta Kyle Honan Martin Hadl…" at bounding box center [79, 11] width 91 height 17
select select "e9502af8-e7e4-46e8-b41e-bf5af504a78c"
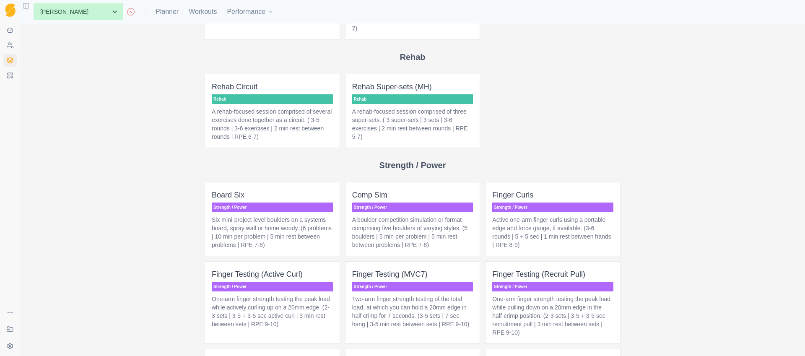
scroll to position [787, 0]
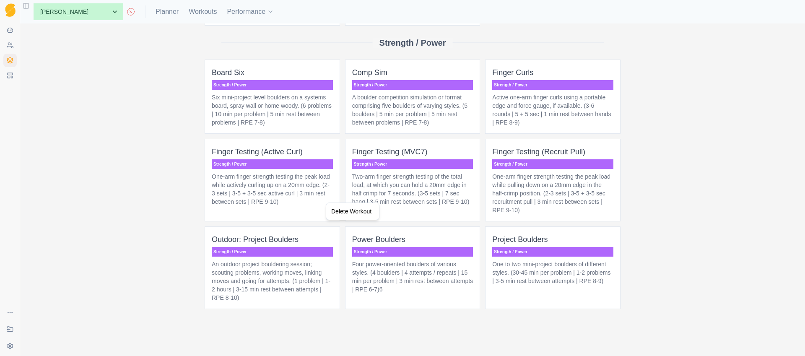
click at [268, 208] on html "Sequence Dashboard Clients Coaching Workouts Templates Exit Coaching Settings T…" at bounding box center [402, 178] width 805 height 356
click at [267, 194] on p "One-arm finger strength testing the peak load while actively curling up on a 20…" at bounding box center [272, 189] width 121 height 34
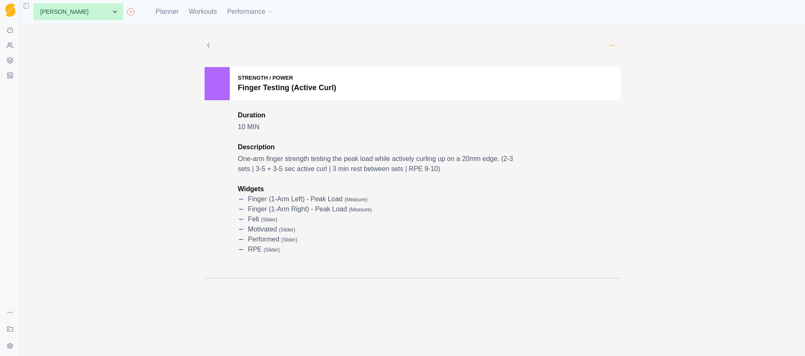
click at [611, 45] on circle "button" at bounding box center [611, 45] width 0 height 0
click at [634, 103] on p "Add to this client" at bounding box center [650, 103] width 94 height 16
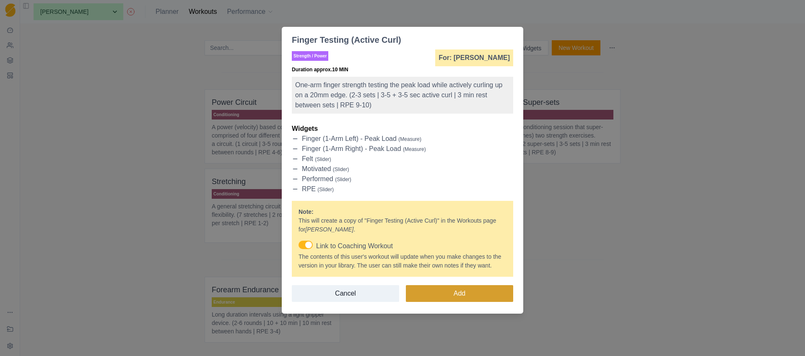
click at [451, 302] on button "Add" at bounding box center [459, 293] width 107 height 17
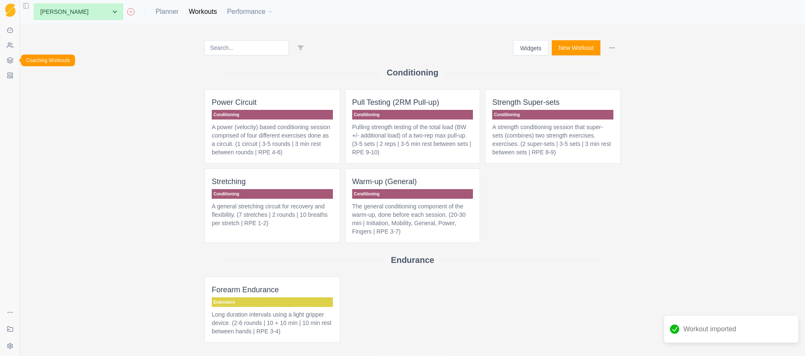
click at [6, 62] on link "Coaching Workouts" at bounding box center [9, 60] width 13 height 13
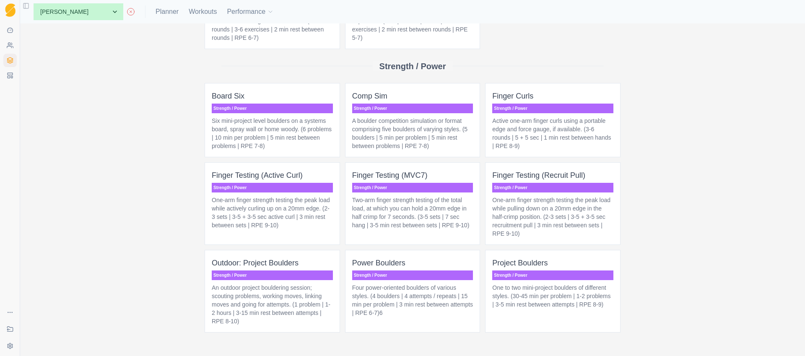
scroll to position [777, 0]
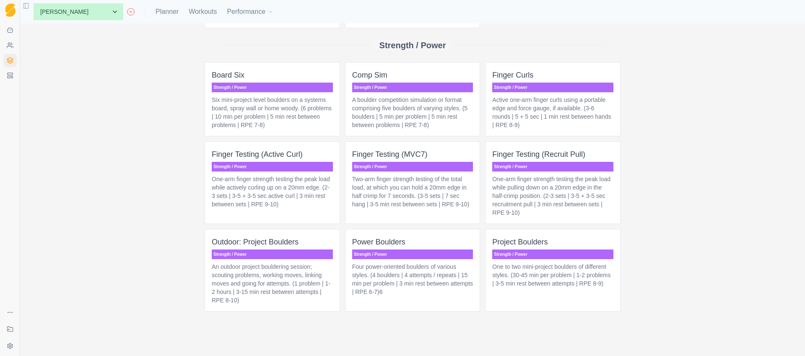
click at [571, 215] on p "One-arm finger strength testing the peak load while pulling down on a 20mm edge…" at bounding box center [552, 196] width 121 height 42
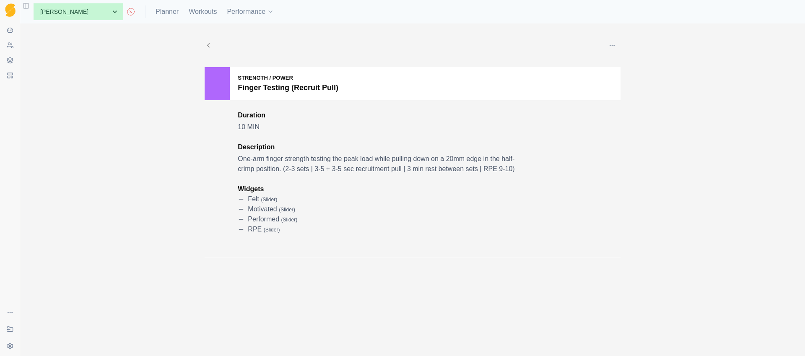
click at [615, 48] on button "button" at bounding box center [611, 45] width 17 height 17
click at [646, 102] on p "Add to this client" at bounding box center [650, 103] width 94 height 16
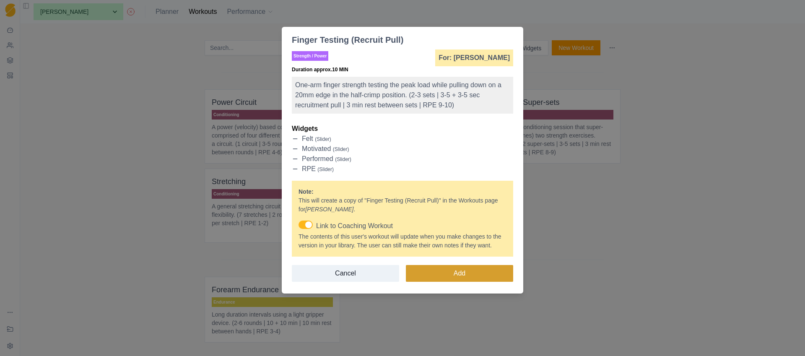
click at [450, 282] on button "Add" at bounding box center [459, 273] width 107 height 17
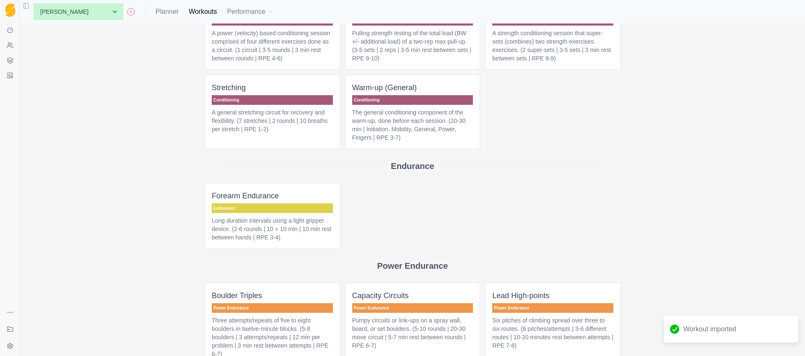
scroll to position [541, 0]
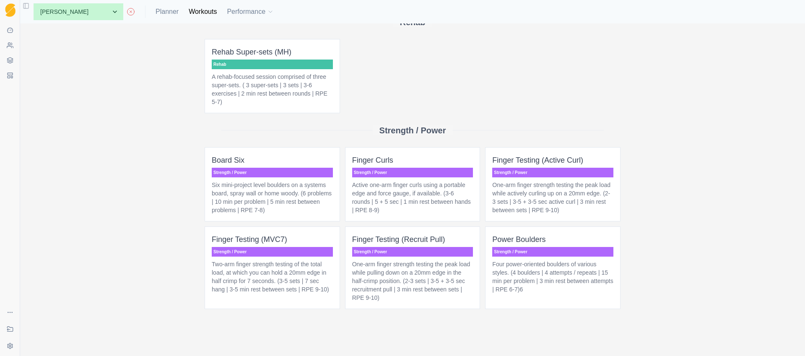
click at [377, 200] on p "Active one-arm finger curls using a portable edge and force gauge, if available…" at bounding box center [412, 198] width 121 height 34
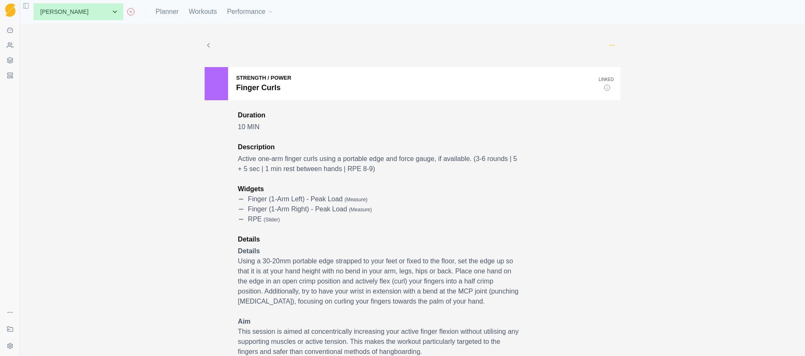
click at [614, 45] on circle "button" at bounding box center [614, 45] width 0 height 0
click at [614, 62] on p "Edit" at bounding box center [647, 64] width 87 height 9
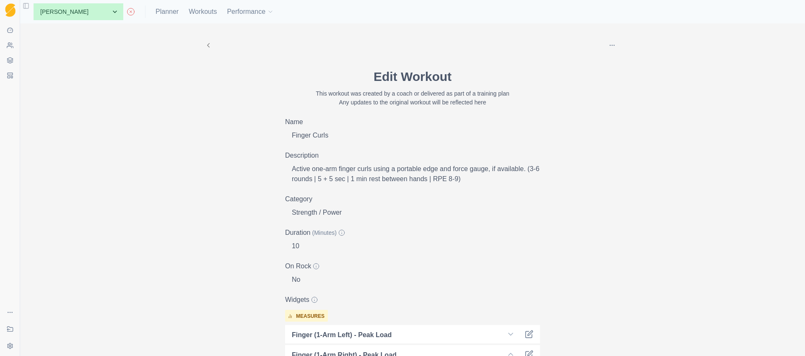
click at [307, 137] on p "Finger Curls" at bounding box center [416, 135] width 248 height 10
drag, startPoint x: 308, startPoint y: 137, endPoint x: 276, endPoint y: 138, distance: 31.5
click at [10, 62] on icon at bounding box center [9, 60] width 5 height 1
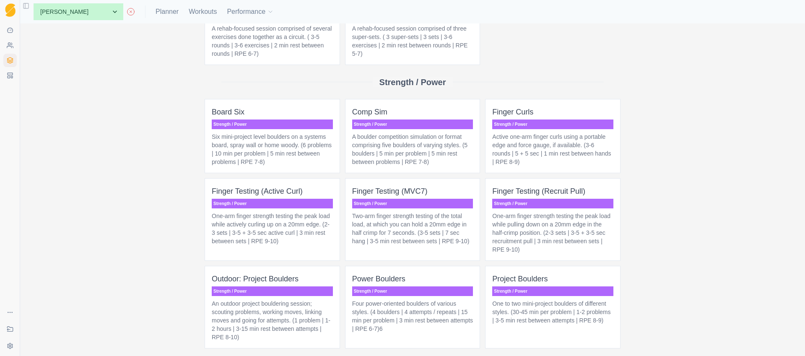
scroll to position [769, 0]
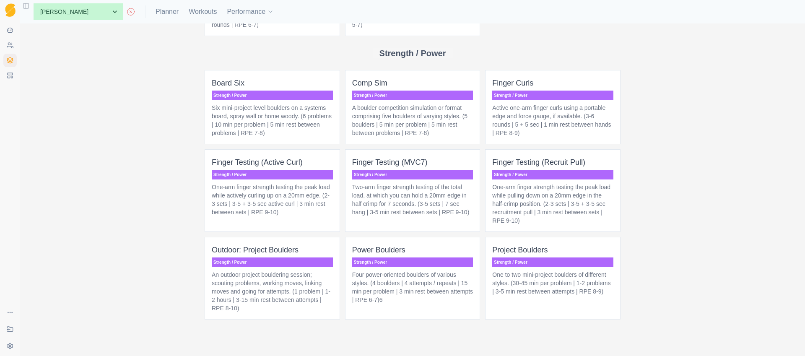
click at [547, 144] on span "Finger Curls Strength / Power Active one-arm finger curls using a portable edge…" at bounding box center [552, 107] width 135 height 74
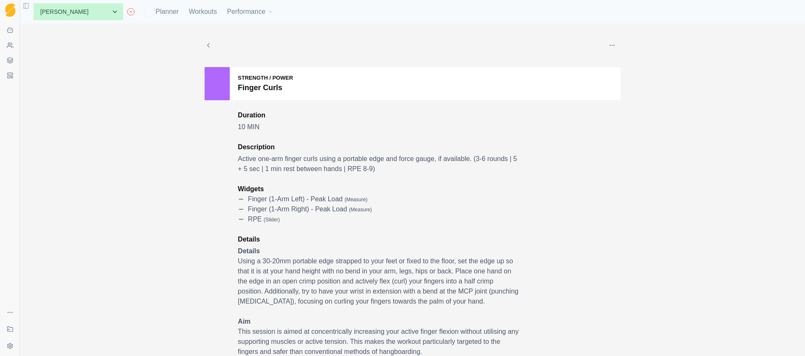
click at [613, 44] on button "button" at bounding box center [611, 45] width 17 height 17
click at [617, 65] on p "Edit" at bounding box center [647, 64] width 87 height 9
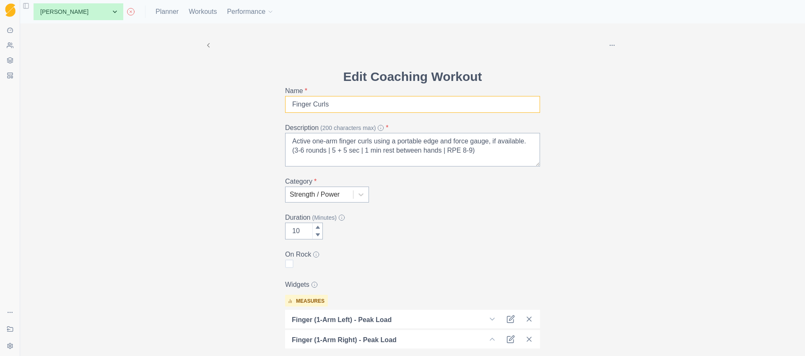
drag, startPoint x: 307, startPoint y: 104, endPoint x: 268, endPoint y: 104, distance: 39.4
click at [268, 104] on div "Delete Edit Coaching Workout Name * Finger Curls Description (200 characters ma…" at bounding box center [412, 271] width 429 height 496
type input "Active Curls"
click at [216, 163] on div "Delete Edit Coaching Workout Name * Active Curls Description (200 characters ma…" at bounding box center [412, 271] width 429 height 496
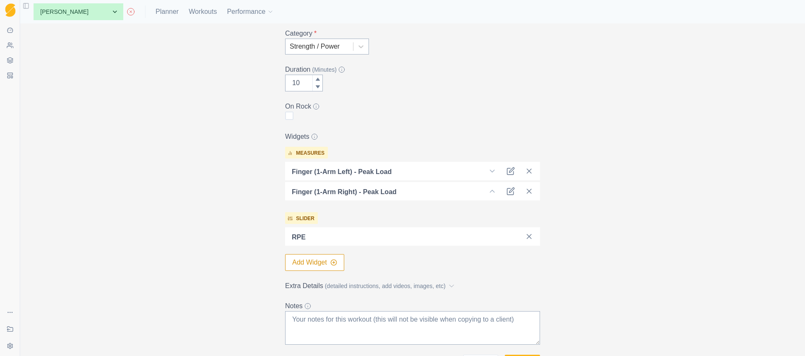
scroll to position [210, 0]
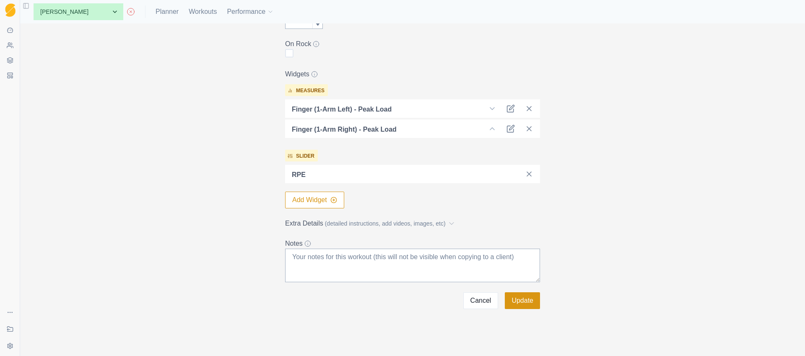
click at [524, 302] on button "Update" at bounding box center [522, 300] width 35 height 17
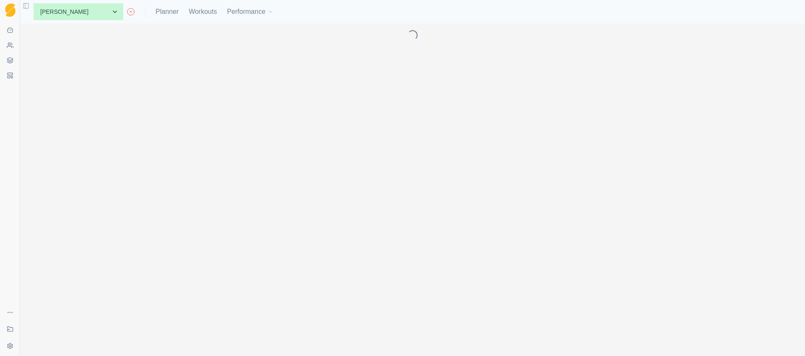
scroll to position [0, 0]
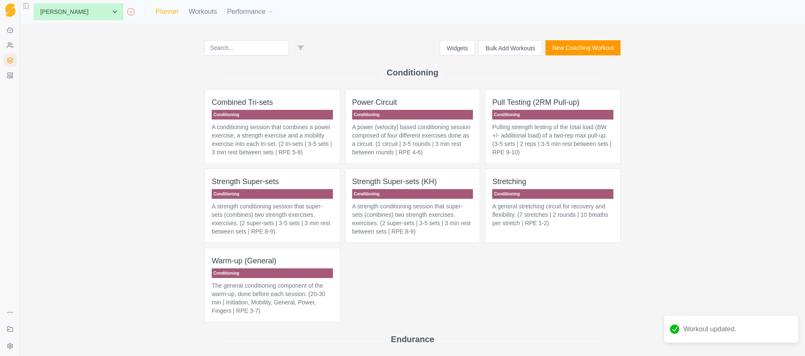
click at [155, 11] on link "Planner" at bounding box center [166, 12] width 23 height 10
select select "month"
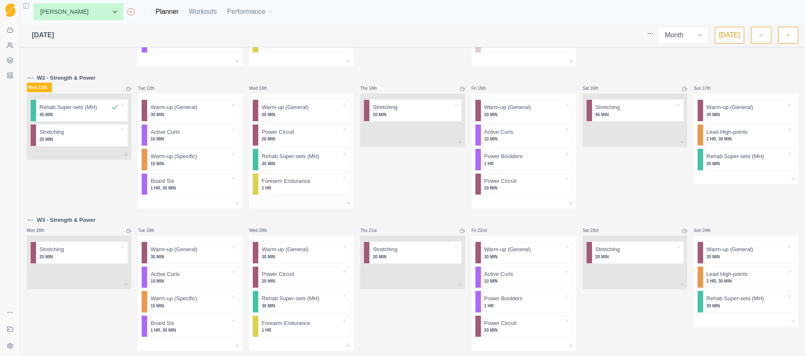
scroll to position [245, 0]
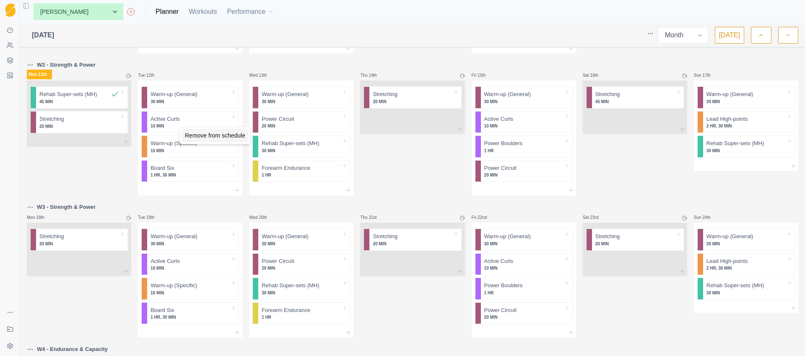
click at [190, 135] on div "Remove from schedule" at bounding box center [214, 135] width 67 height 13
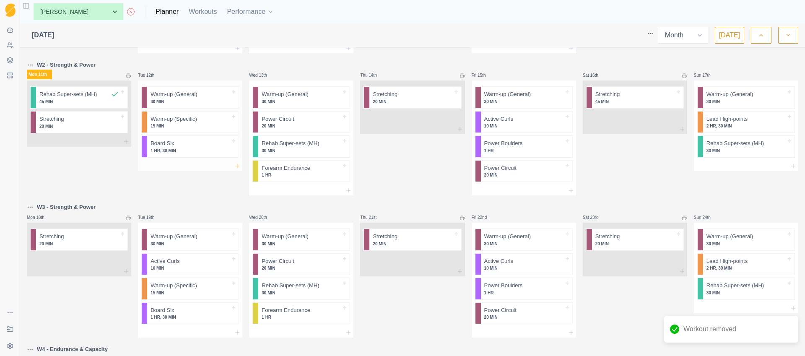
click at [236, 166] on line at bounding box center [238, 166] width 4 height 0
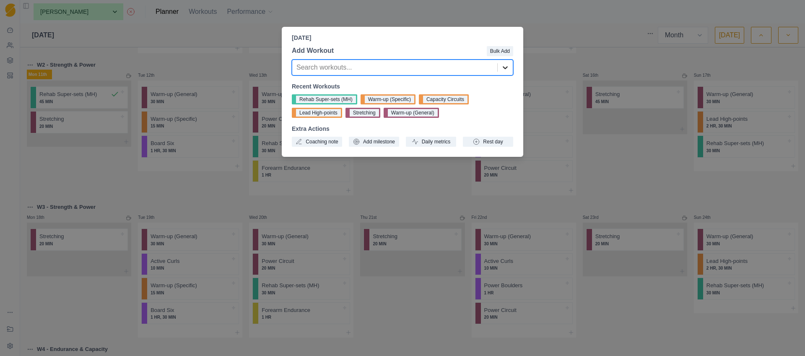
click at [505, 70] on icon at bounding box center [505, 67] width 8 height 8
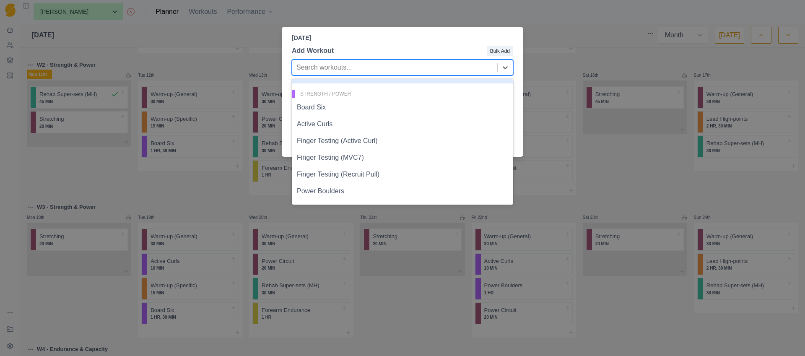
scroll to position [240, 0]
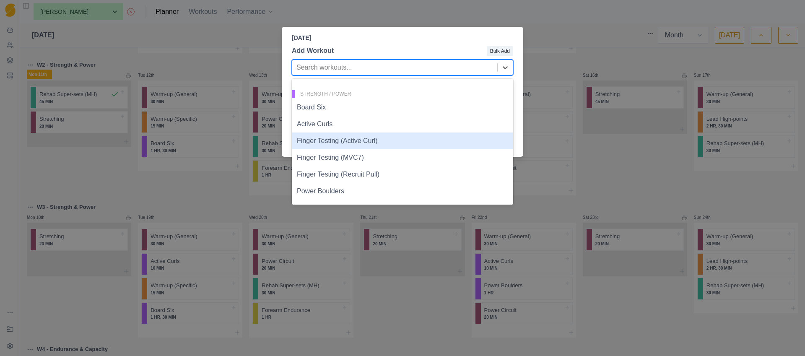
click at [337, 143] on div "Finger Testing (Active Curl)" at bounding box center [402, 140] width 221 height 17
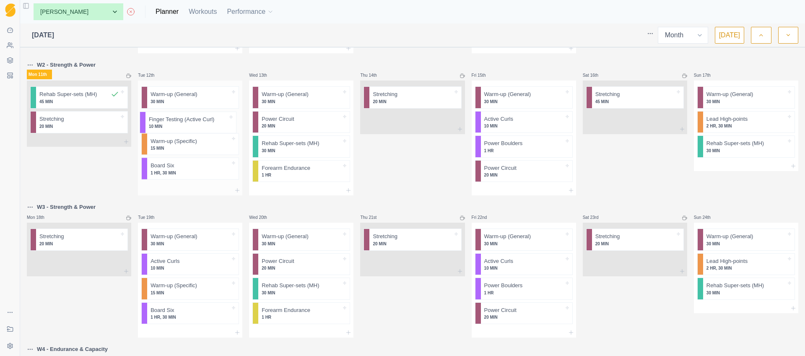
drag, startPoint x: 187, startPoint y: 173, endPoint x: 186, endPoint y: 119, distance: 54.1
click at [186, 119] on div "Warm-up (General) 30 MIN Warm-up (Specific) 15 MIN Board Six 1 HR, 30 MIN Finge…" at bounding box center [190, 132] width 104 height 105
click at [236, 189] on icon at bounding box center [237, 190] width 7 height 7
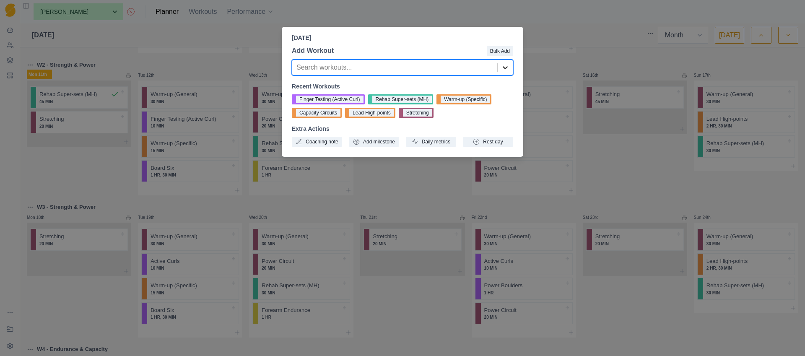
click at [508, 69] on icon at bounding box center [505, 67] width 8 height 8
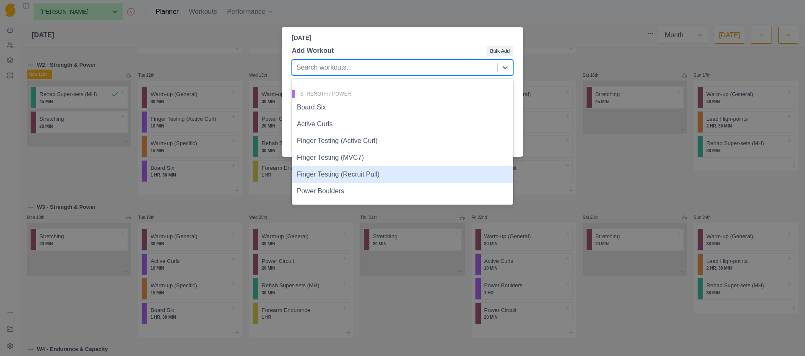
click at [378, 174] on div "Finger Testing (Recruit Pull)" at bounding box center [402, 174] width 221 height 17
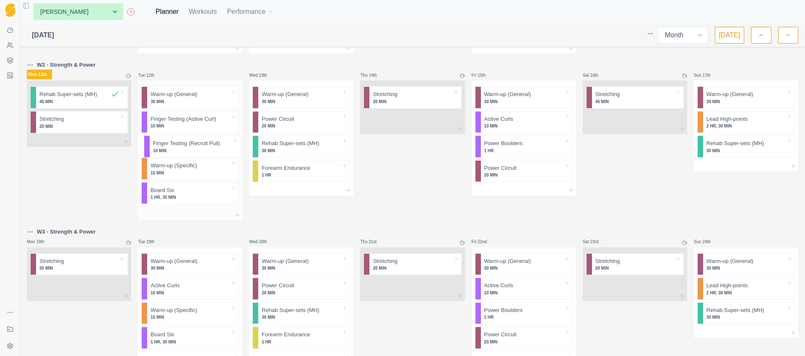
drag, startPoint x: 165, startPoint y: 194, endPoint x: 167, endPoint y: 142, distance: 52.8
click at [167, 142] on div "Warm-up (General) 30 MIN Finger Testing (Active Curl) 10 MIN Warm-up (Specific)…" at bounding box center [190, 144] width 104 height 129
click at [12, 61] on icon at bounding box center [10, 60] width 7 height 7
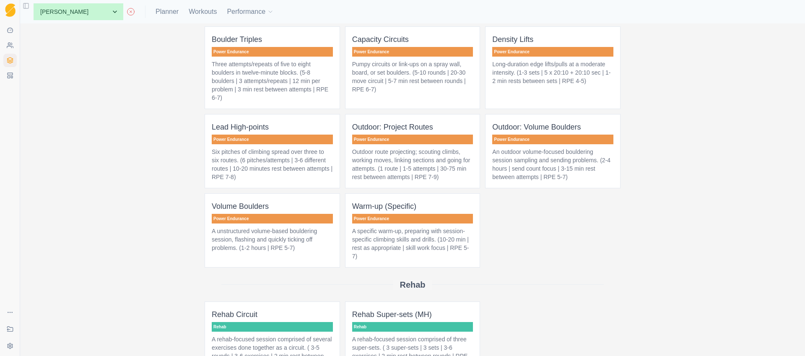
scroll to position [420, 0]
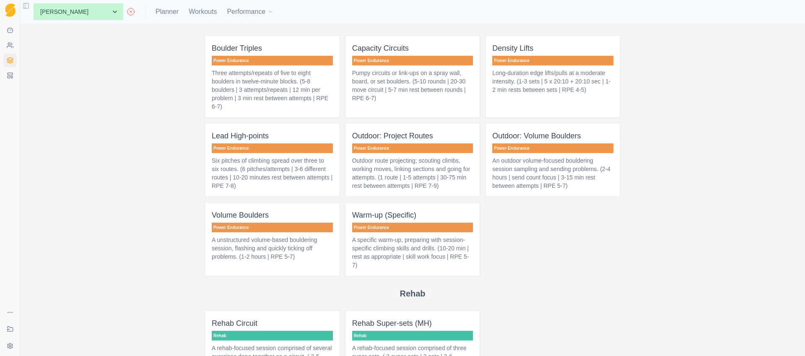
click at [459, 189] on p "Outdoor route projecting; scouting climbs, working moves, linking sections and …" at bounding box center [412, 173] width 121 height 34
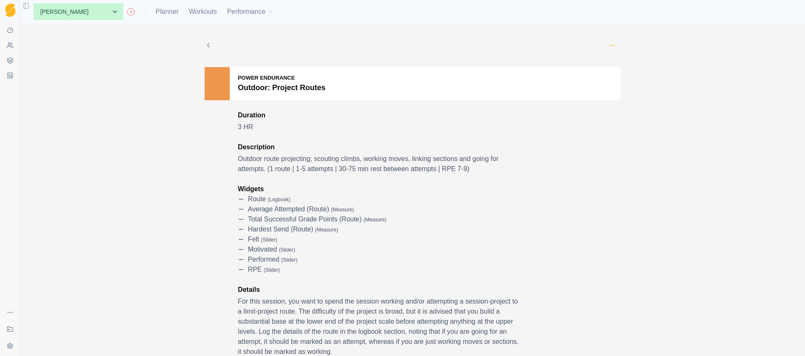
click at [611, 44] on icon "button" at bounding box center [611, 45] width 7 height 7
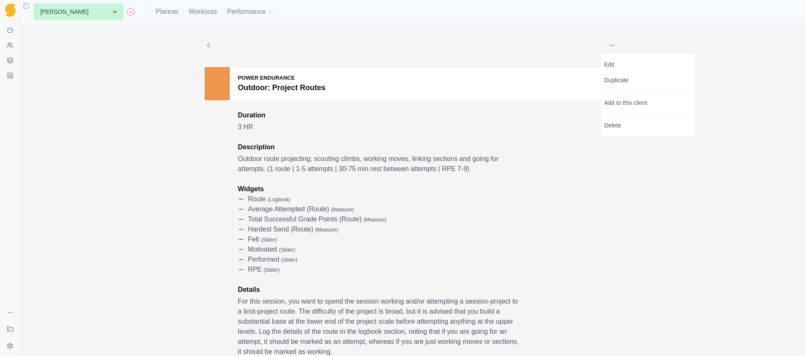
click at [207, 44] on polyline at bounding box center [208, 46] width 2 height 4
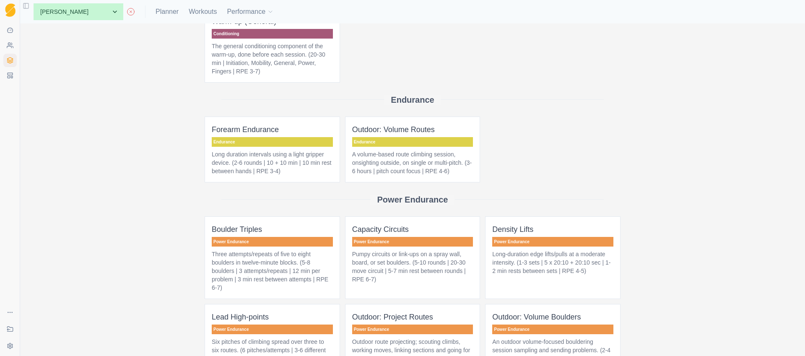
scroll to position [246, 0]
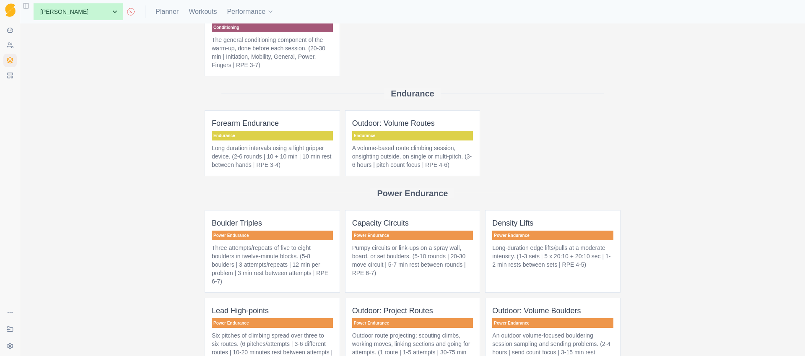
click at [452, 169] on p "A volume-based route climbing session, onsighting outside, on single or multi-p…" at bounding box center [412, 156] width 121 height 25
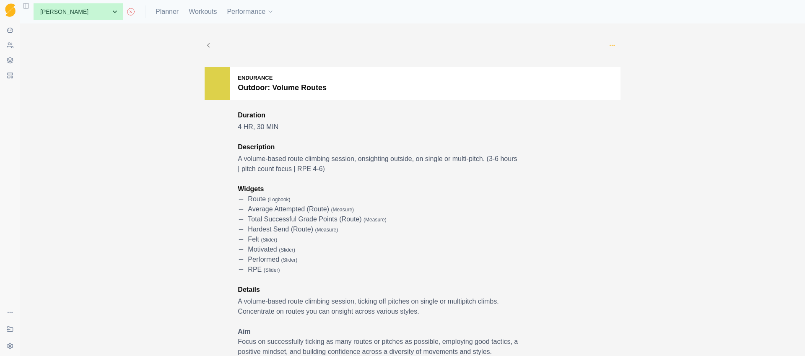
click at [610, 43] on icon "button" at bounding box center [611, 45] width 7 height 7
click at [631, 106] on p "Add to this client" at bounding box center [648, 103] width 94 height 16
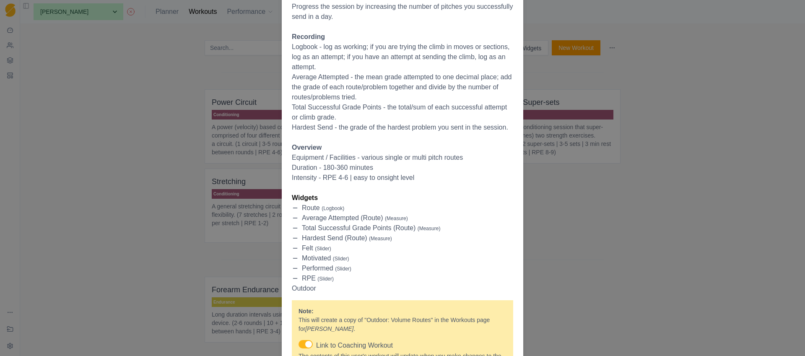
scroll to position [298, 0]
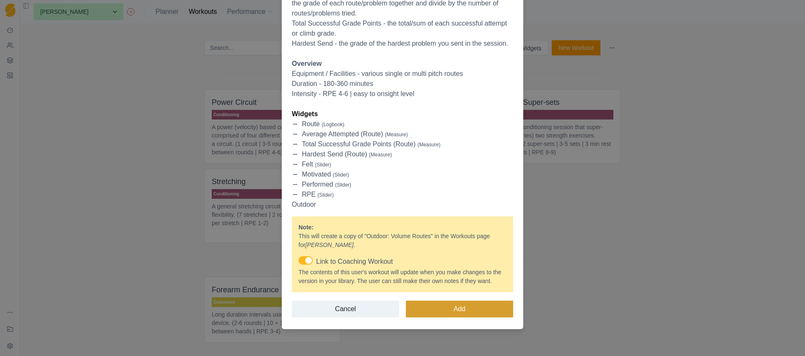
click at [449, 309] on button "Add" at bounding box center [459, 308] width 107 height 17
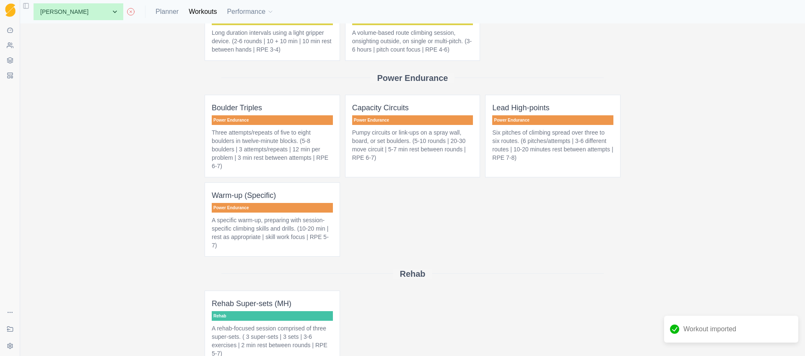
scroll to position [280, 0]
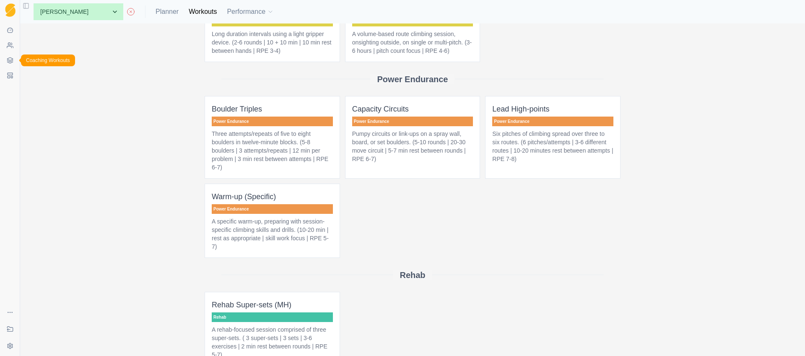
click at [12, 60] on icon at bounding box center [9, 60] width 5 height 1
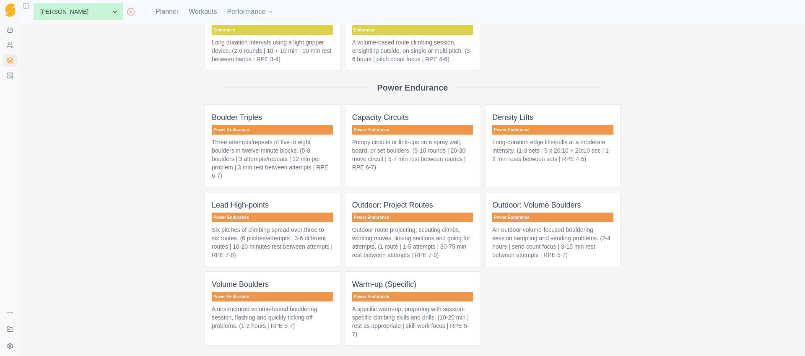
scroll to position [507, 0]
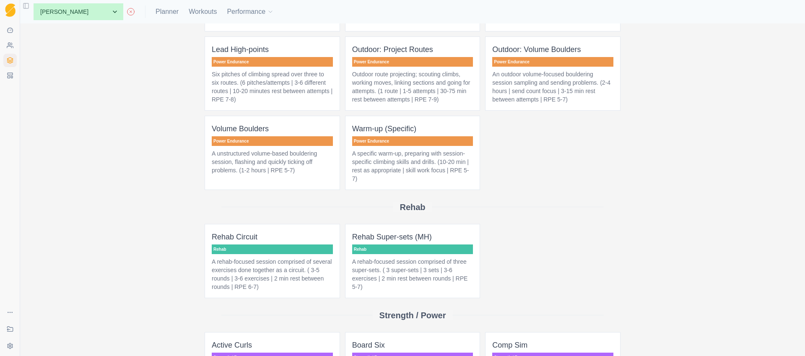
click at [437, 90] on p "Outdoor route projecting; scouting climbs, working moves, linking sections and …" at bounding box center [412, 87] width 121 height 34
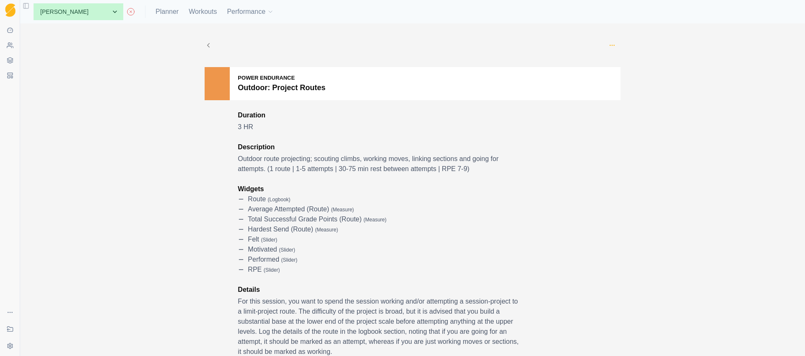
click at [611, 44] on icon "button" at bounding box center [611, 45] width 7 height 7
click at [641, 104] on p "Add to this client" at bounding box center [648, 103] width 94 height 16
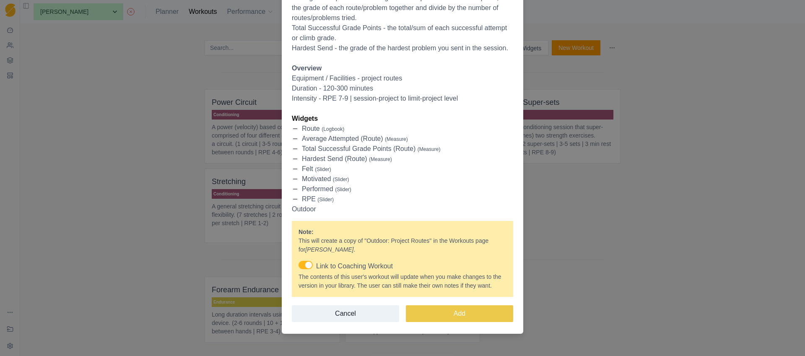
scroll to position [449, 0]
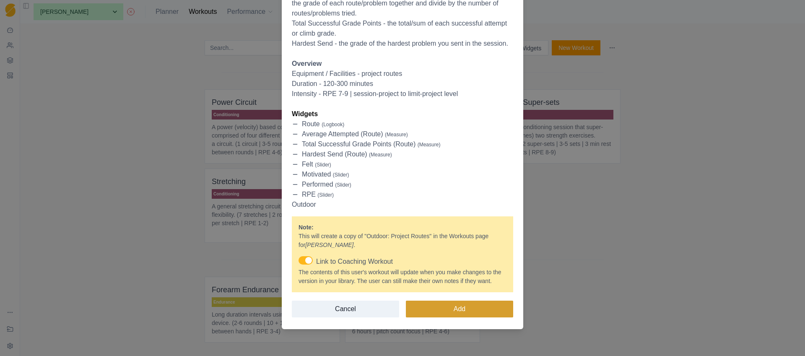
click at [456, 311] on button "Add" at bounding box center [459, 308] width 107 height 17
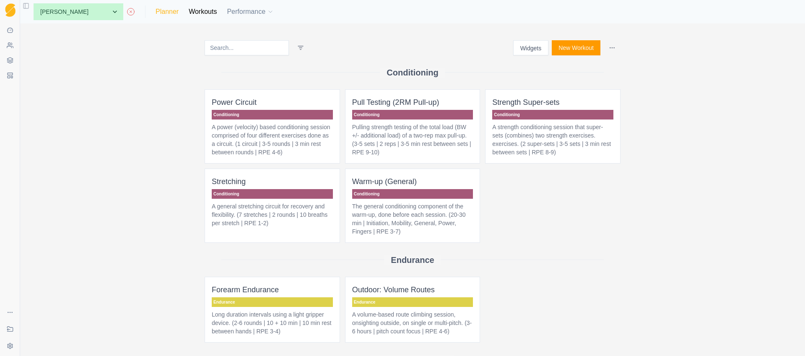
click at [155, 10] on link "Planner" at bounding box center [166, 12] width 23 height 10
select select "month"
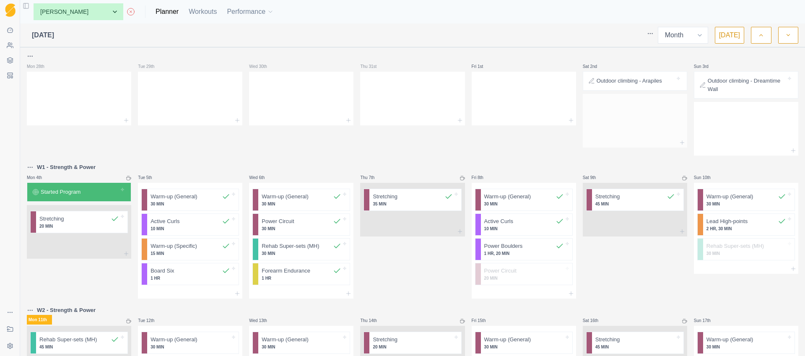
click at [619, 111] on div at bounding box center [635, 119] width 104 height 37
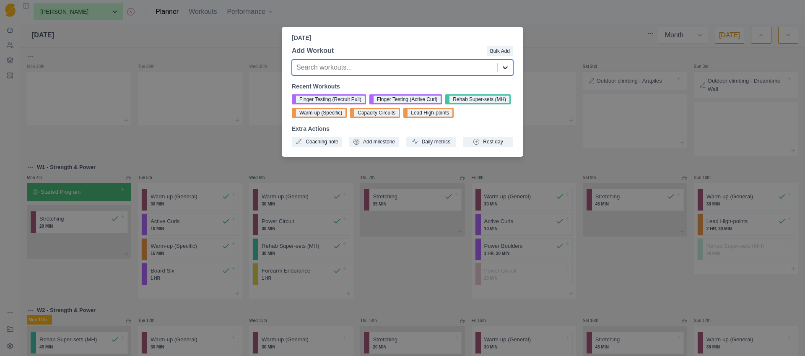
click at [502, 69] on icon at bounding box center [505, 67] width 8 height 8
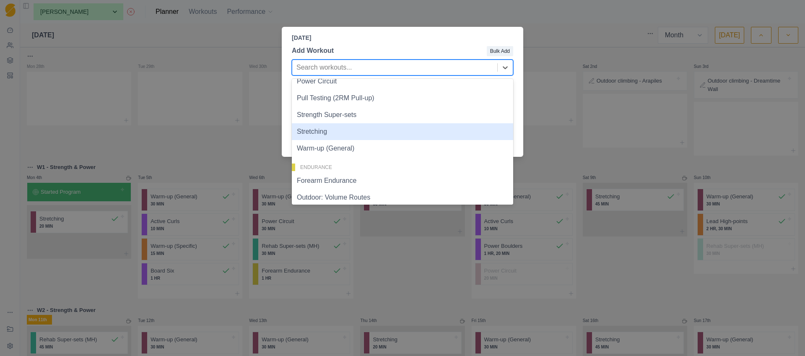
scroll to position [33, 0]
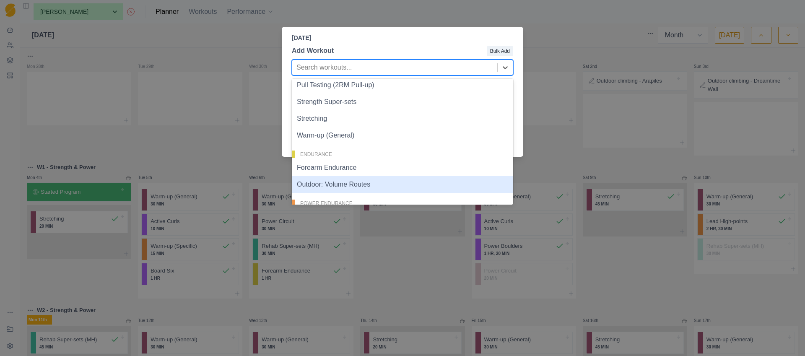
click at [351, 186] on div "Outdoor: Volume Routes" at bounding box center [402, 184] width 221 height 17
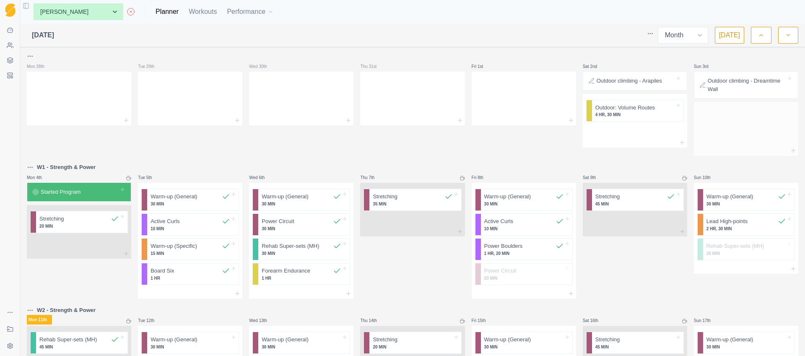
click at [734, 122] on div at bounding box center [746, 127] width 104 height 37
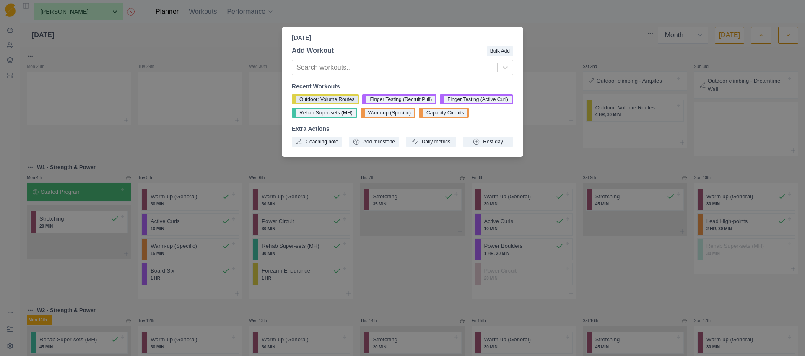
click at [352, 99] on button "Outdoor: Volume Routes" at bounding box center [325, 99] width 67 height 10
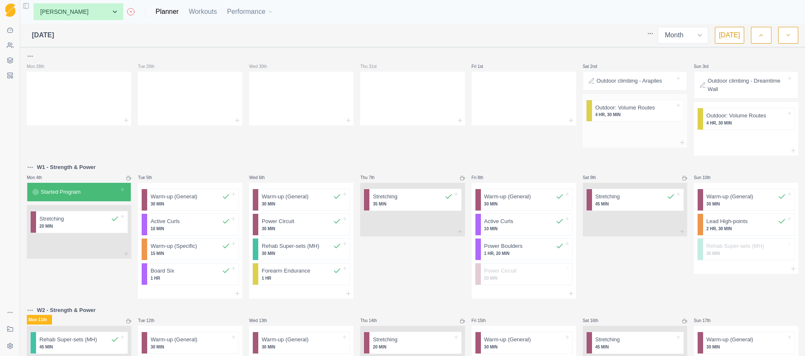
click at [626, 109] on p "Outdoor: Volume Routes" at bounding box center [625, 108] width 60 height 8
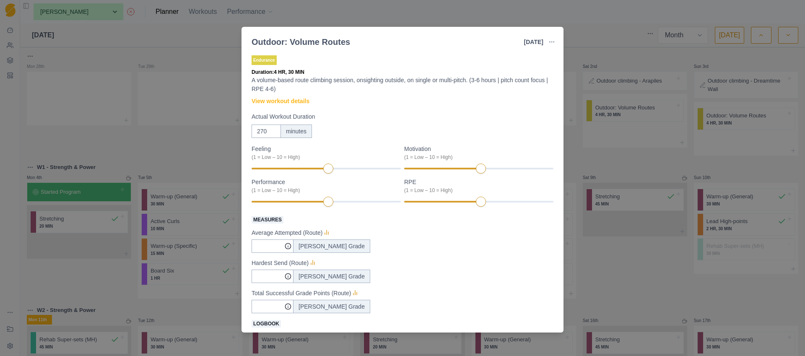
scroll to position [129, 0]
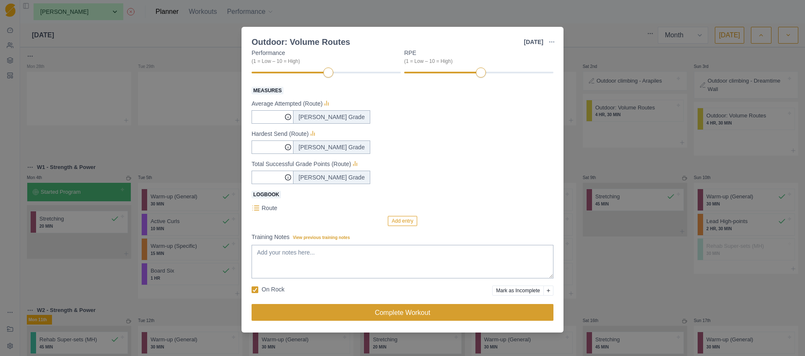
click at [397, 312] on button "Complete Workout" at bounding box center [402, 312] width 302 height 17
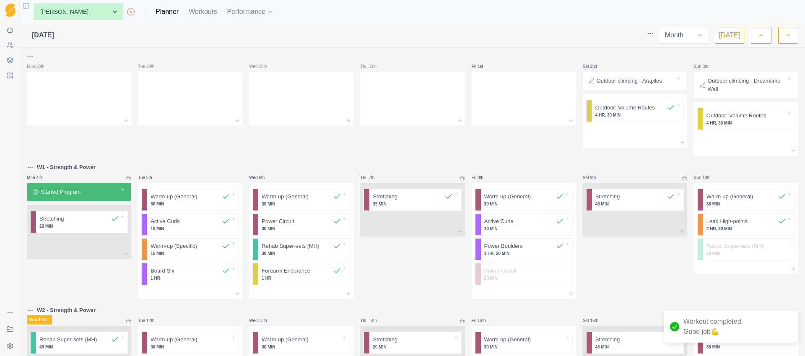
click at [733, 121] on p "4 HR, 30 MIN" at bounding box center [746, 123] width 80 height 6
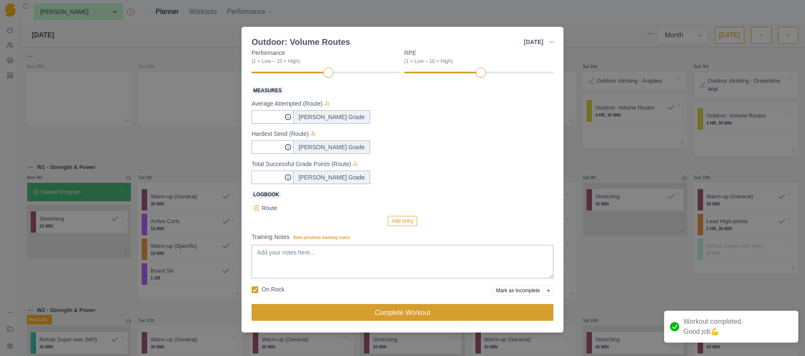
click at [421, 310] on button "Complete Workout" at bounding box center [402, 312] width 302 height 17
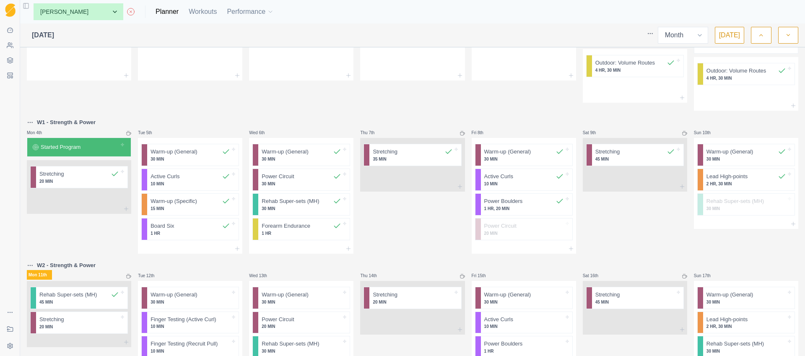
scroll to position [7, 0]
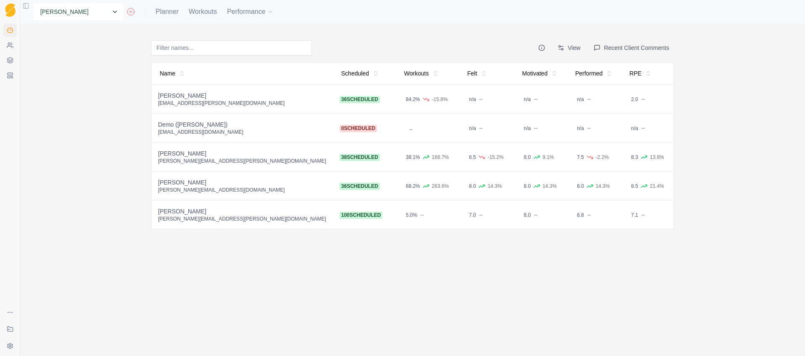
click at [85, 13] on select "None [PERSON_NAME] Demo ([PERSON_NAME]) [PERSON_NAME] [PERSON_NAME] [PERSON_NAM…" at bounding box center [79, 11] width 90 height 17
click at [127, 11] on icon at bounding box center [131, 12] width 8 height 8
click at [9, 329] on icon at bounding box center [8, 329] width 3 height 0
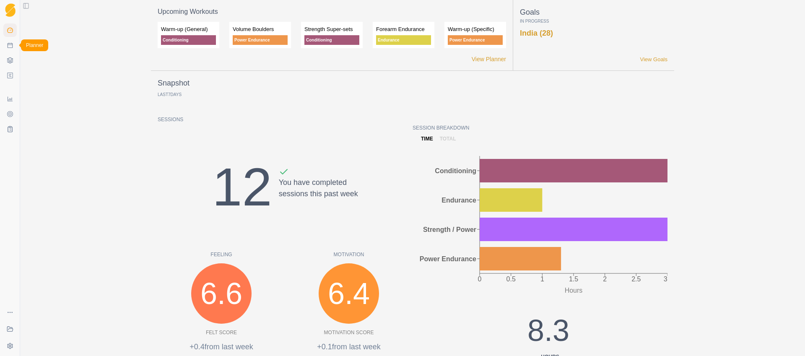
click at [8, 46] on icon at bounding box center [10, 45] width 5 height 5
select select "month"
